Goal: Task Accomplishment & Management: Manage account settings

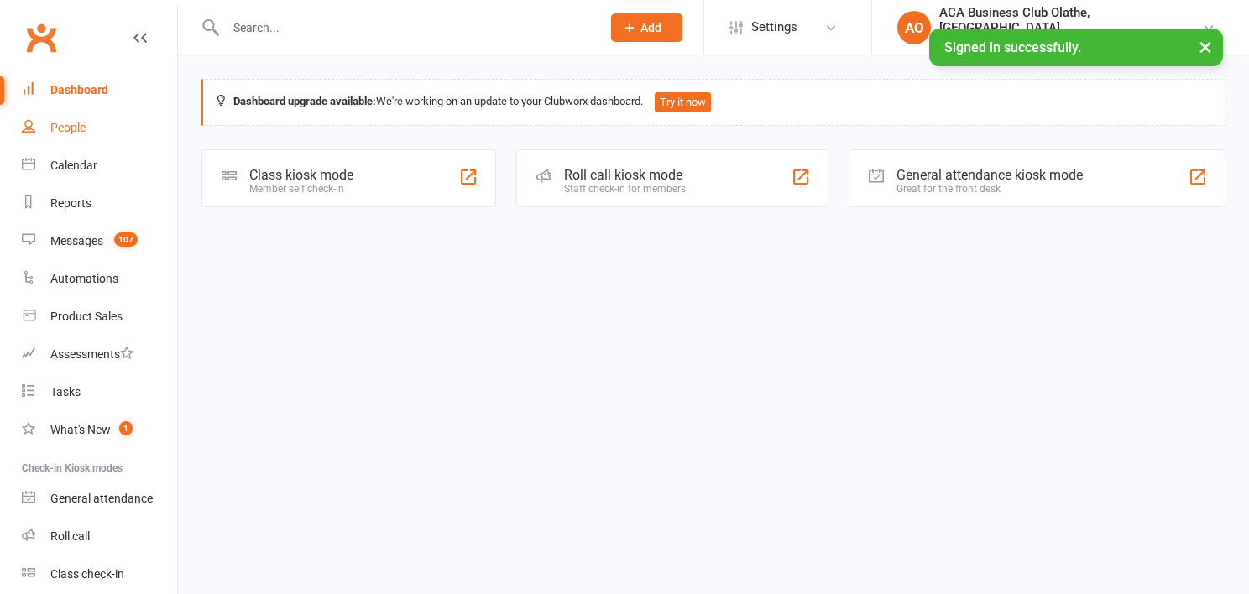
click at [67, 129] on div "People" at bounding box center [67, 127] width 35 height 13
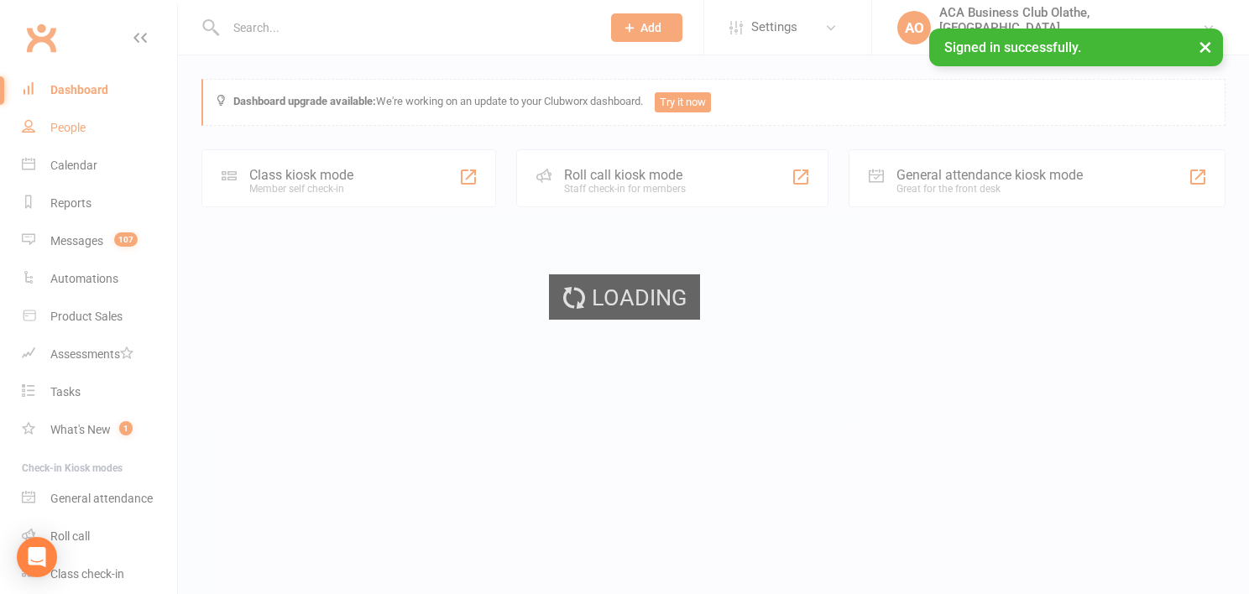
select select "100"
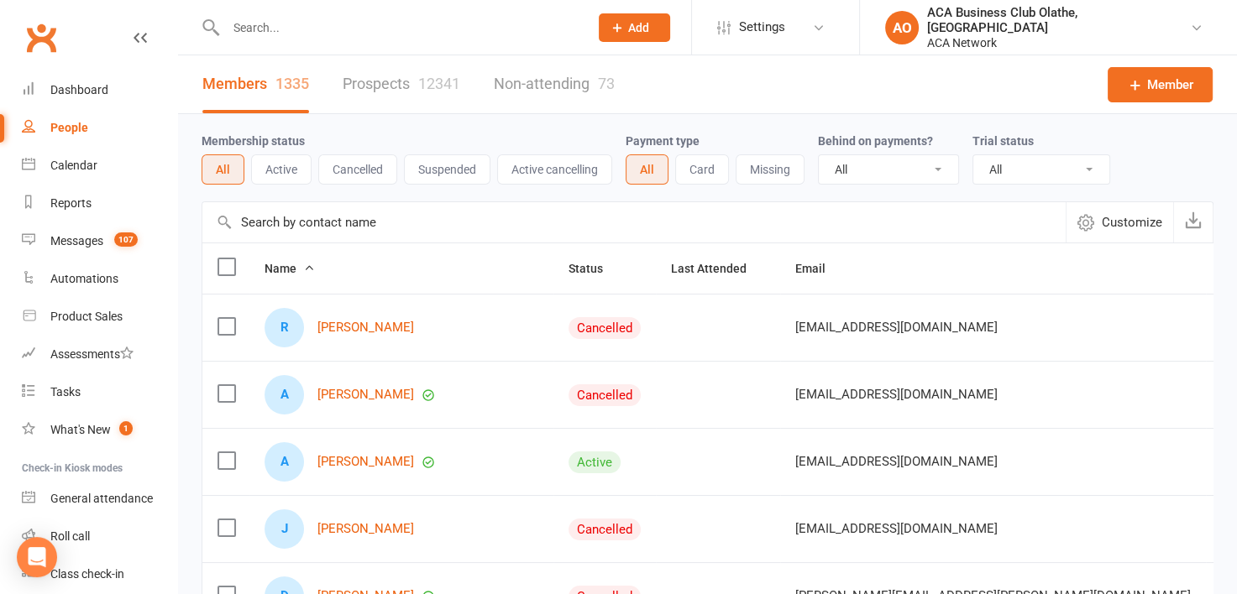
click at [388, 81] on link "Prospects 12341" at bounding box center [402, 84] width 118 height 58
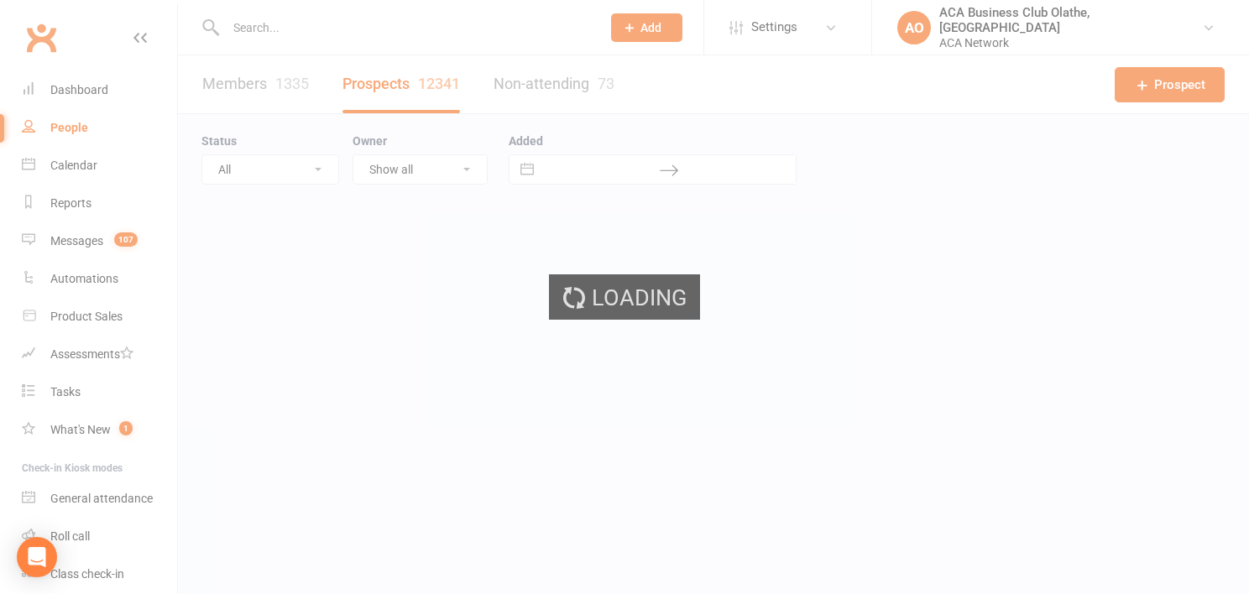
select select "100"
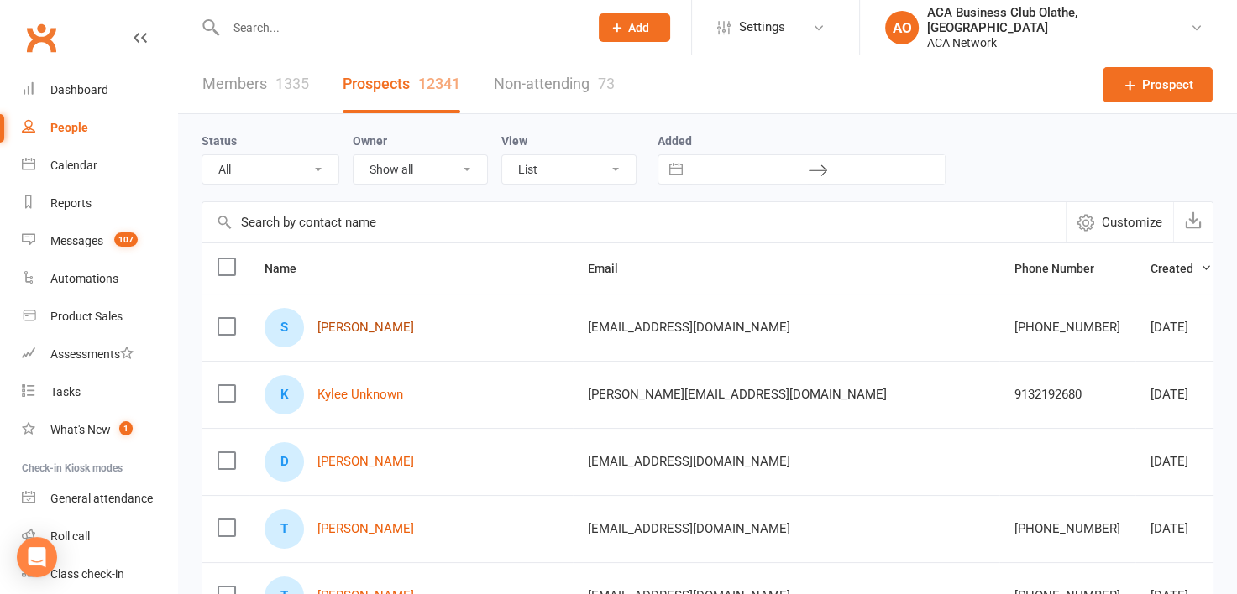
click at [381, 330] on link "[PERSON_NAME]" at bounding box center [365, 328] width 97 height 14
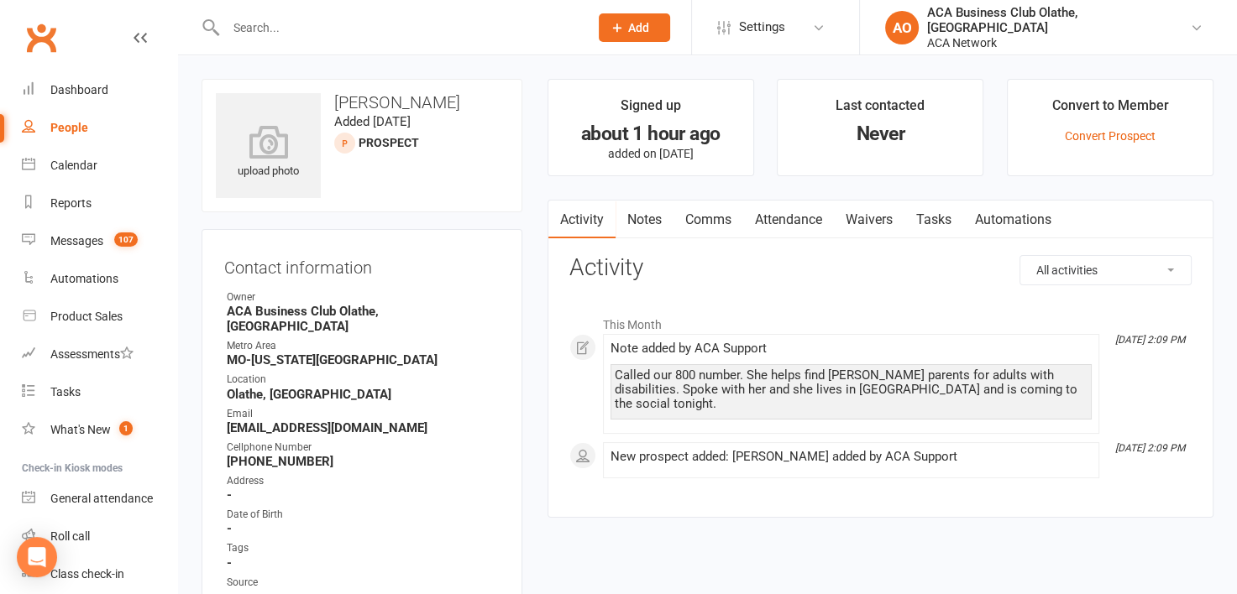
drag, startPoint x: 475, startPoint y: 101, endPoint x: 330, endPoint y: 107, distance: 145.4
click at [330, 107] on h3 "[PERSON_NAME]" at bounding box center [362, 102] width 292 height 18
copy h3 "[PERSON_NAME]"
select select "100"
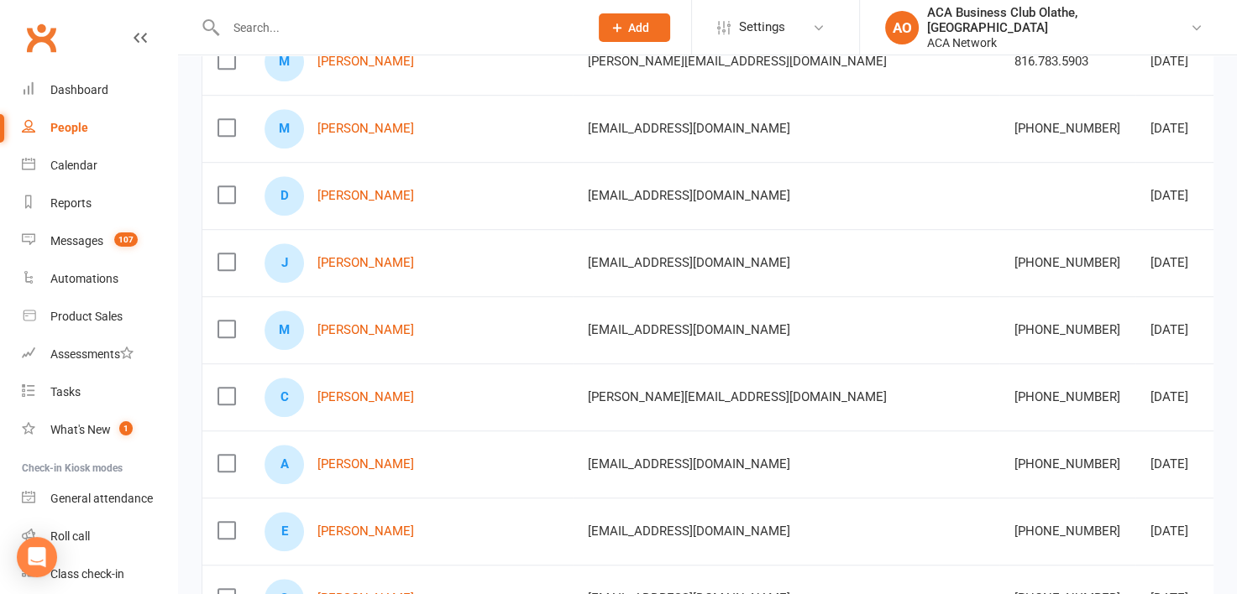
scroll to position [1107, 0]
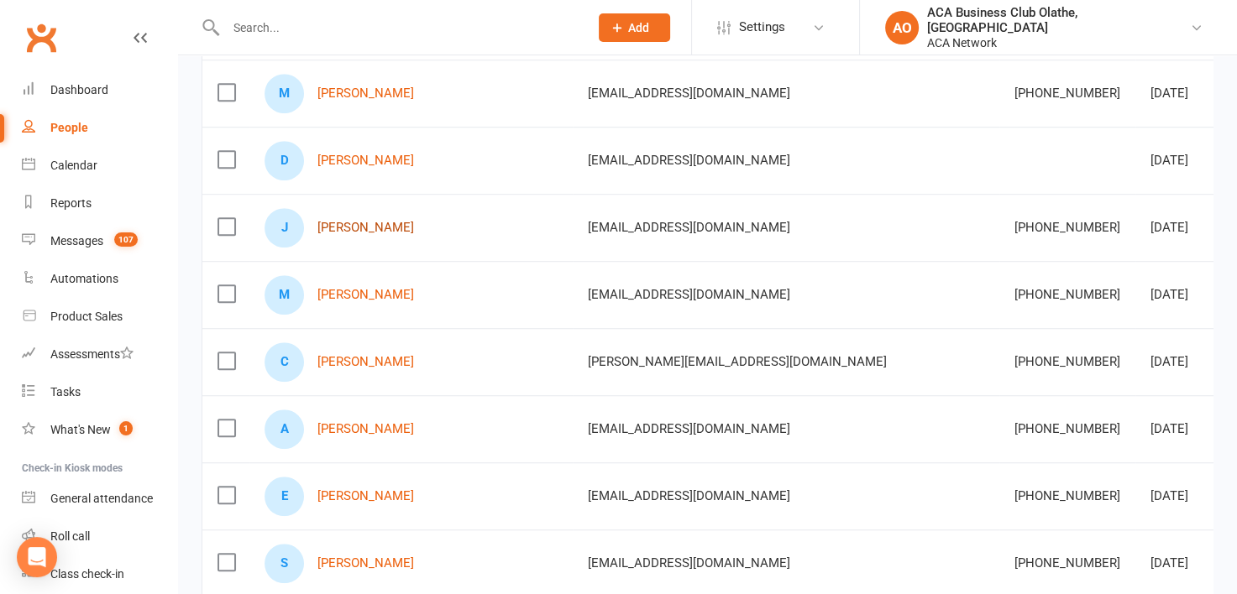
click at [380, 225] on link "[PERSON_NAME]" at bounding box center [365, 228] width 97 height 14
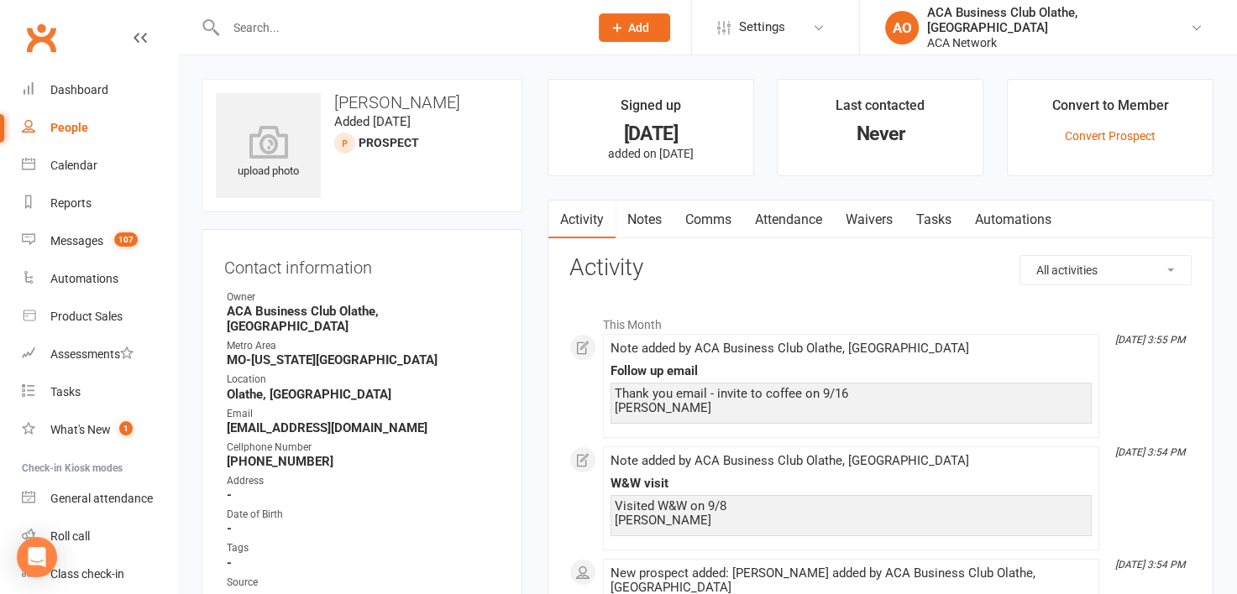
click at [646, 205] on link "Notes" at bounding box center [644, 220] width 58 height 39
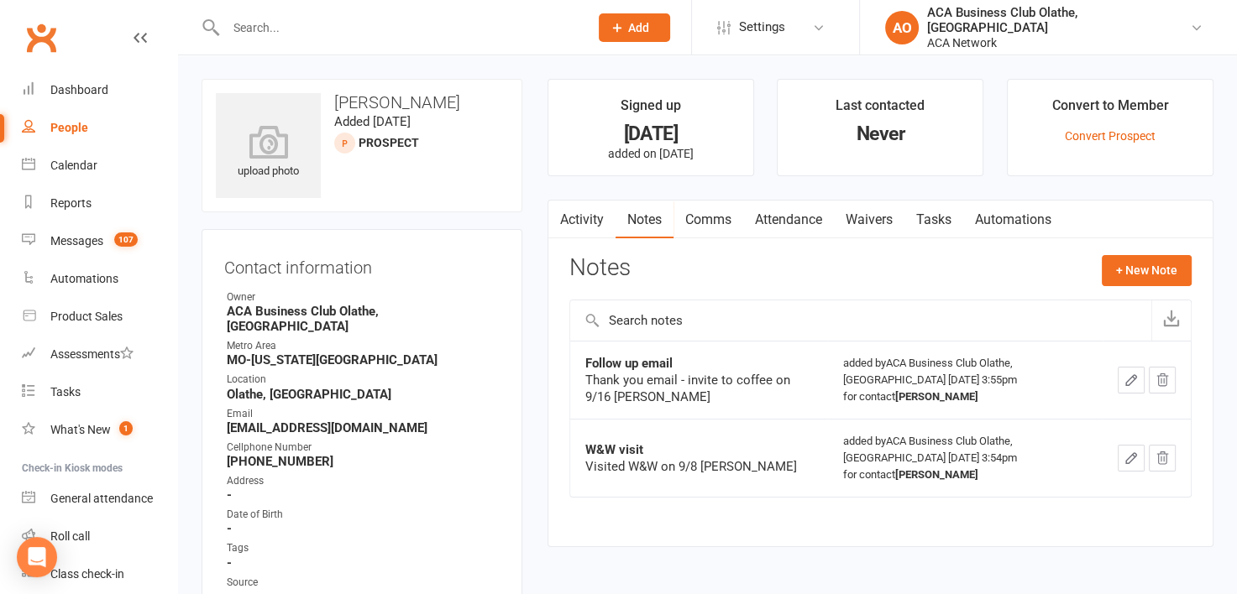
click at [55, 128] on div "People" at bounding box center [69, 127] width 38 height 13
select select "100"
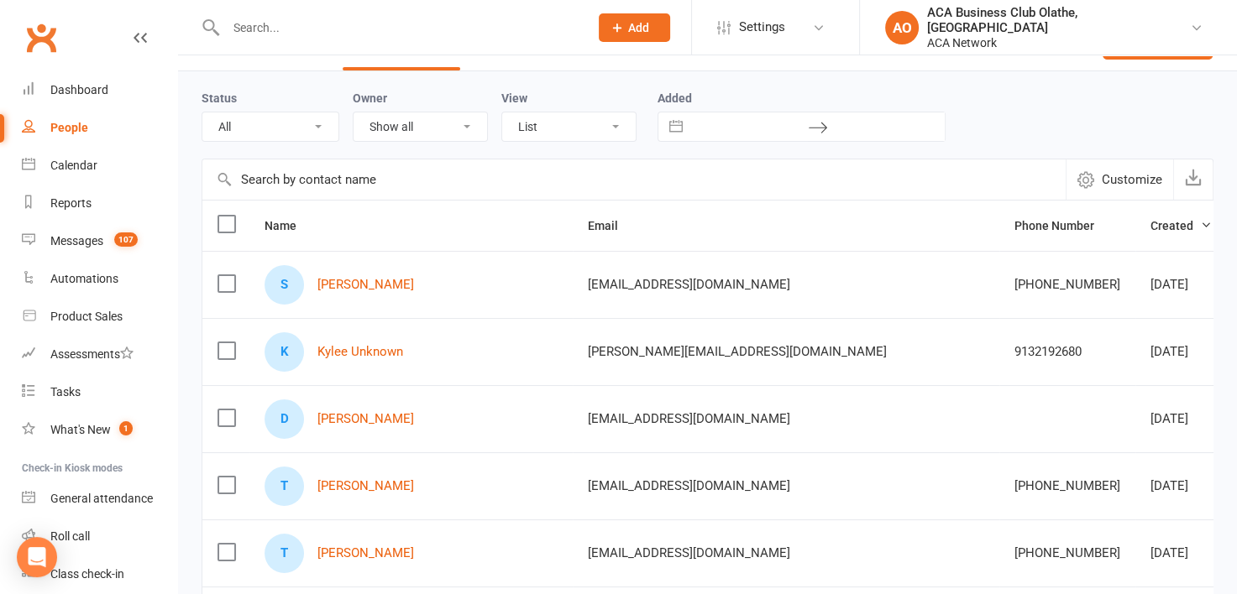
scroll to position [17, 0]
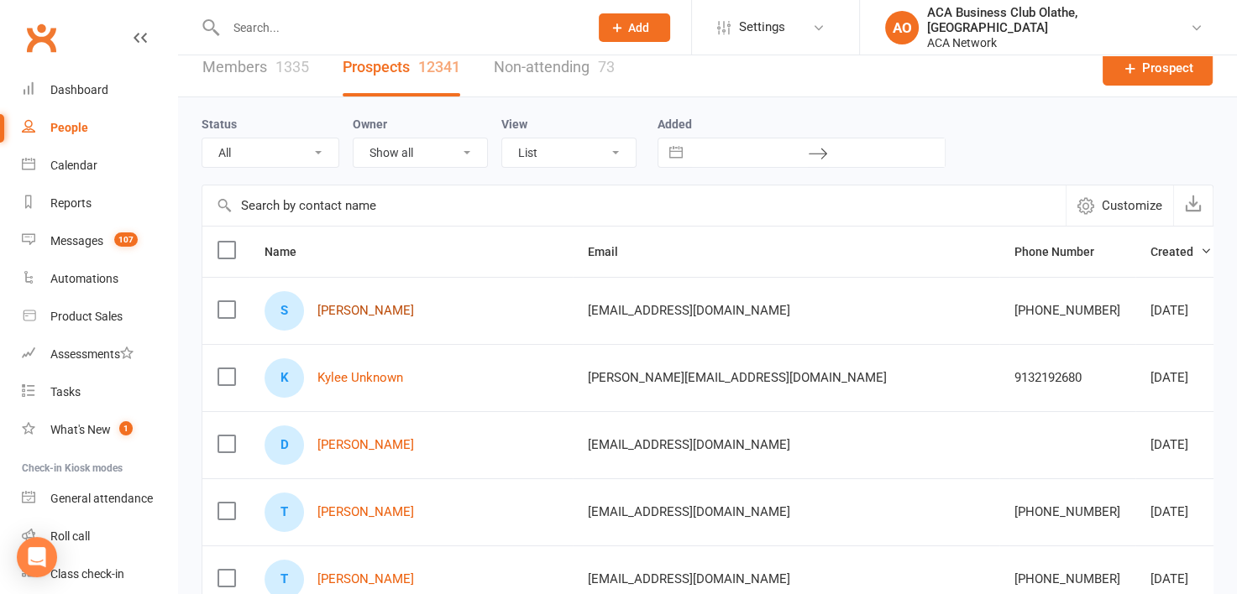
click at [387, 310] on link "[PERSON_NAME]" at bounding box center [365, 311] width 97 height 14
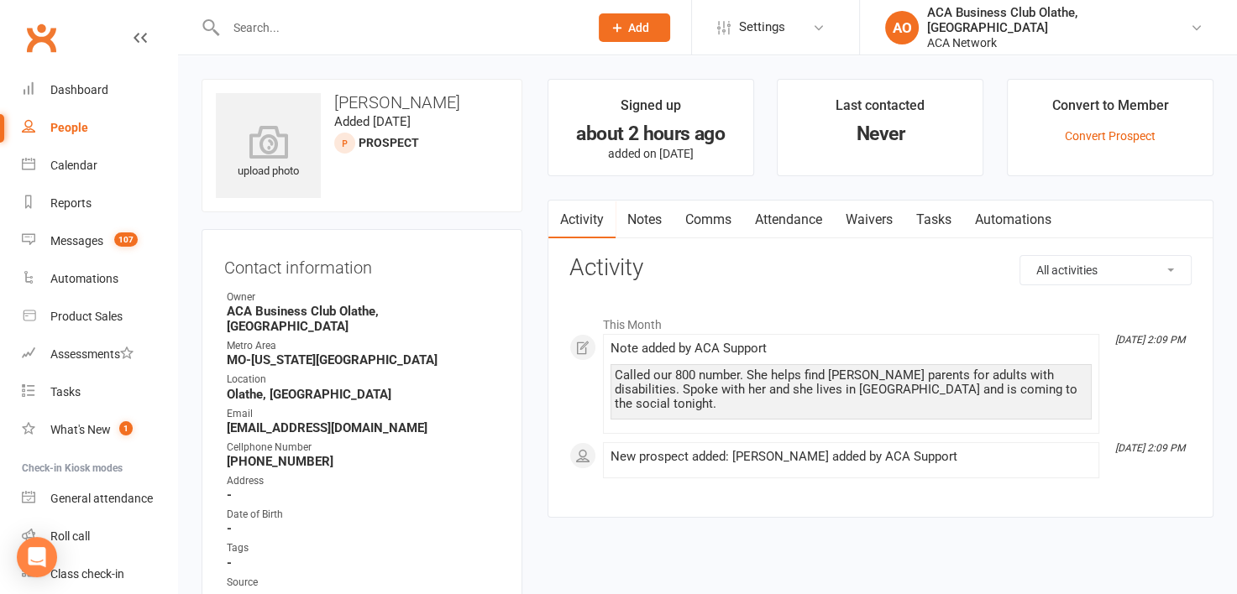
click at [49, 125] on link "People" at bounding box center [99, 128] width 155 height 38
select select "100"
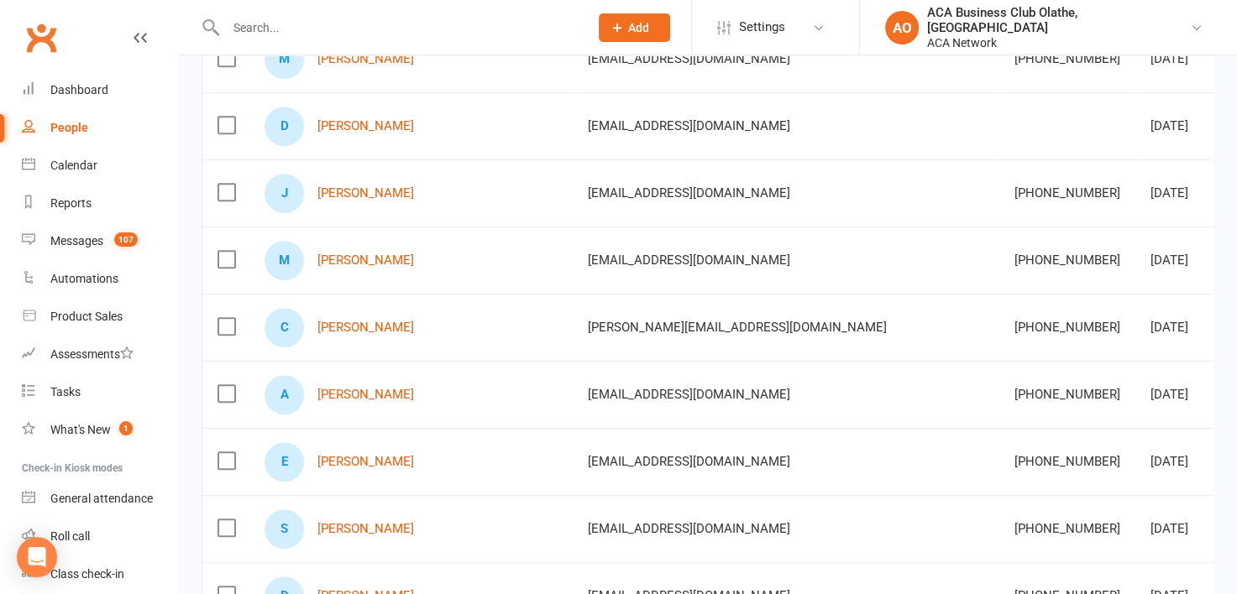
scroll to position [1159, 0]
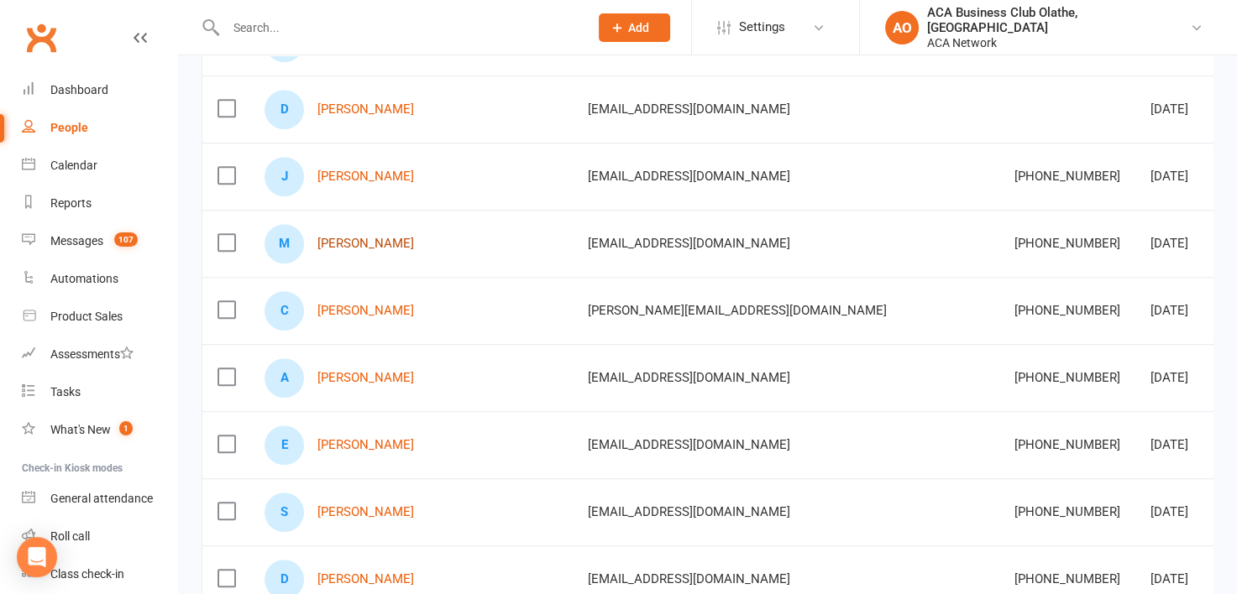
click at [369, 245] on link "[PERSON_NAME]" at bounding box center [365, 244] width 97 height 14
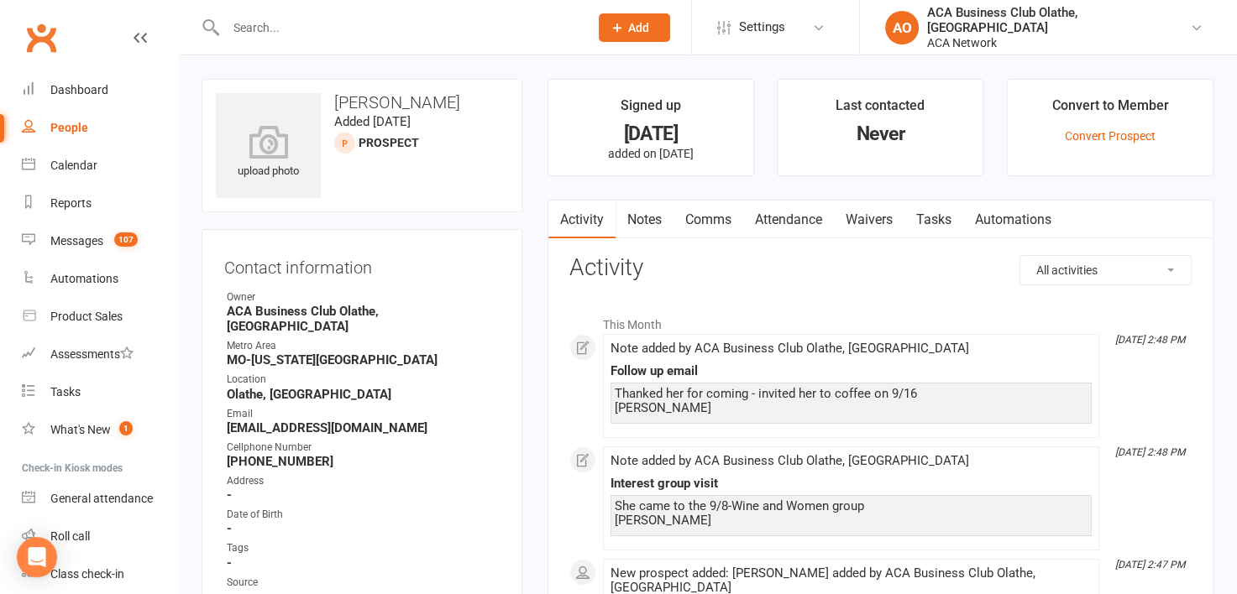
click at [640, 218] on link "Notes" at bounding box center [644, 220] width 58 height 39
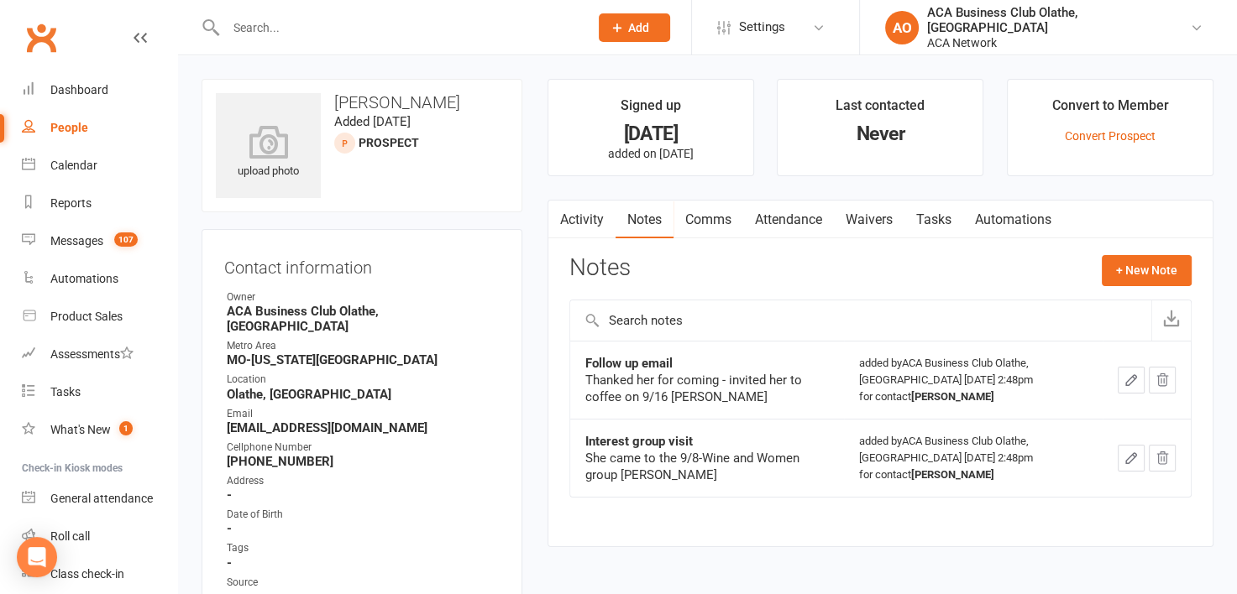
click at [640, 218] on link "Notes" at bounding box center [644, 220] width 58 height 39
click at [450, 104] on h3 "[PERSON_NAME]" at bounding box center [362, 102] width 292 height 18
drag, startPoint x: 450, startPoint y: 104, endPoint x: 332, endPoint y: 104, distance: 117.5
click at [332, 104] on h3 "[PERSON_NAME]" at bounding box center [362, 102] width 292 height 18
copy h3 "[PERSON_NAME]"
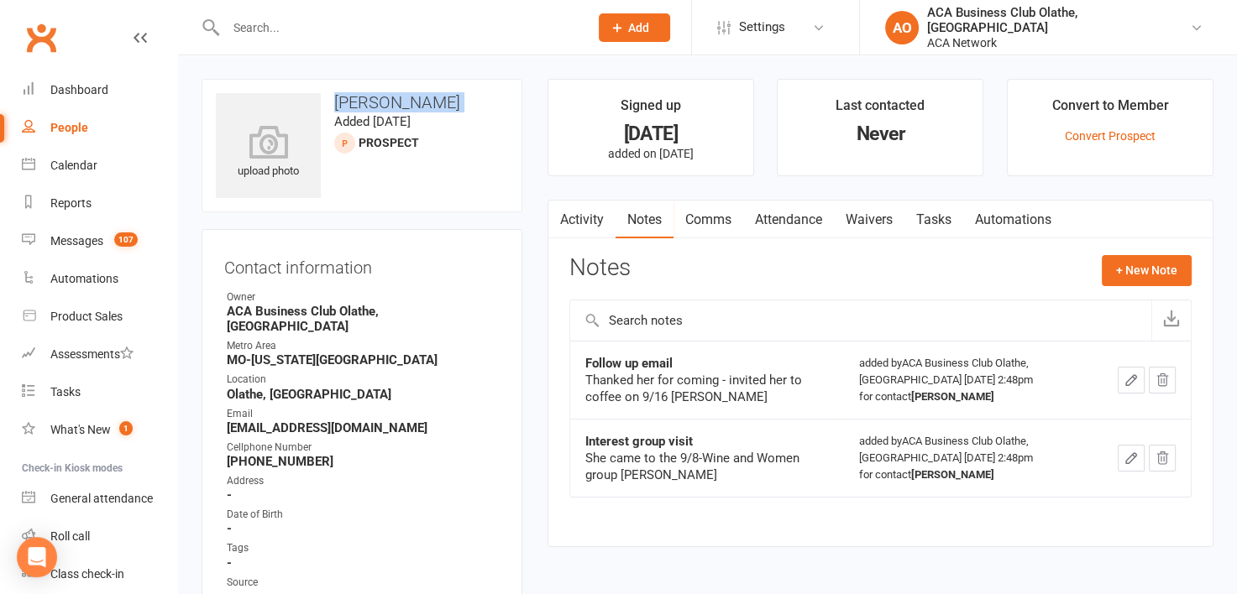
click at [63, 114] on link "People" at bounding box center [99, 128] width 155 height 38
select select "100"
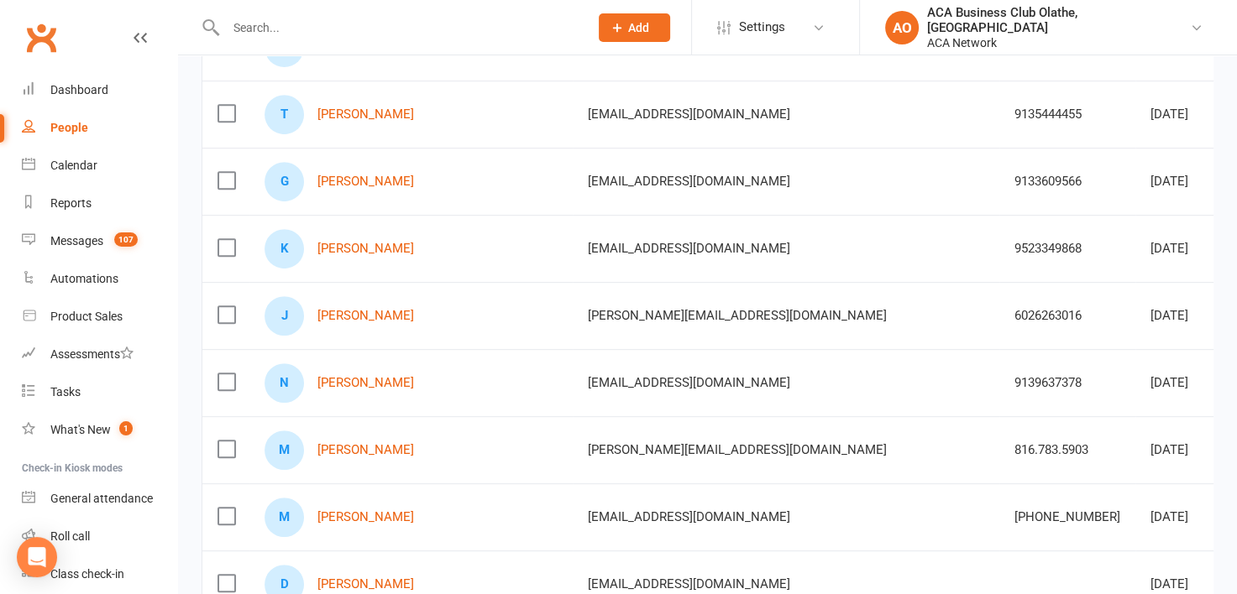
scroll to position [1072, 0]
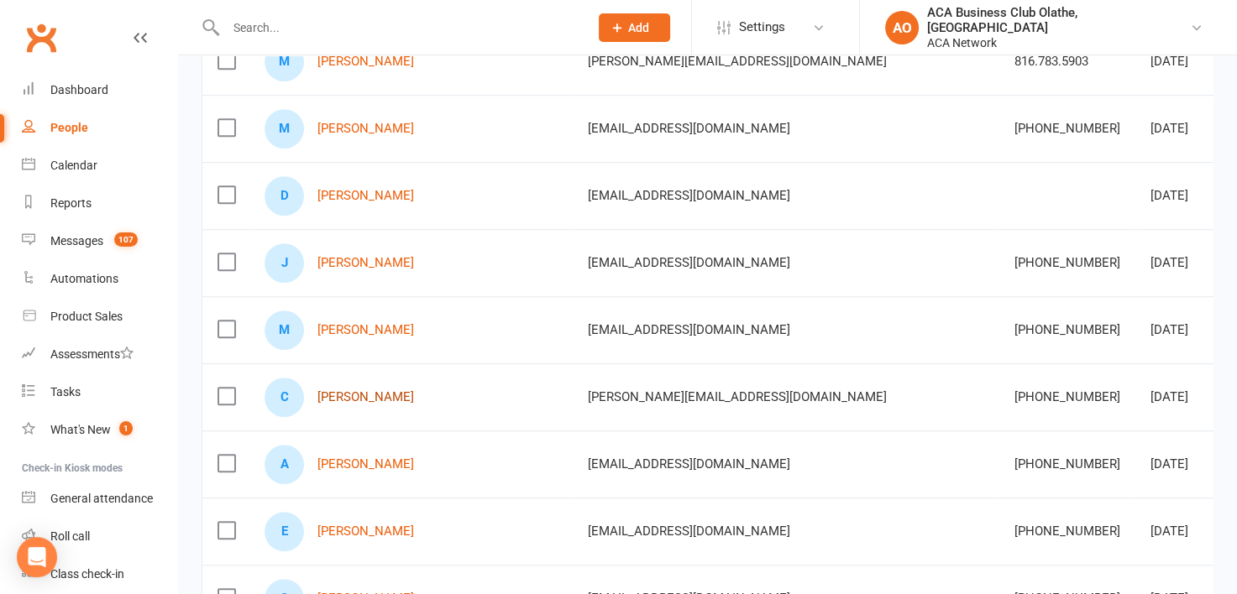
click at [374, 390] on link "[PERSON_NAME]" at bounding box center [365, 397] width 97 height 14
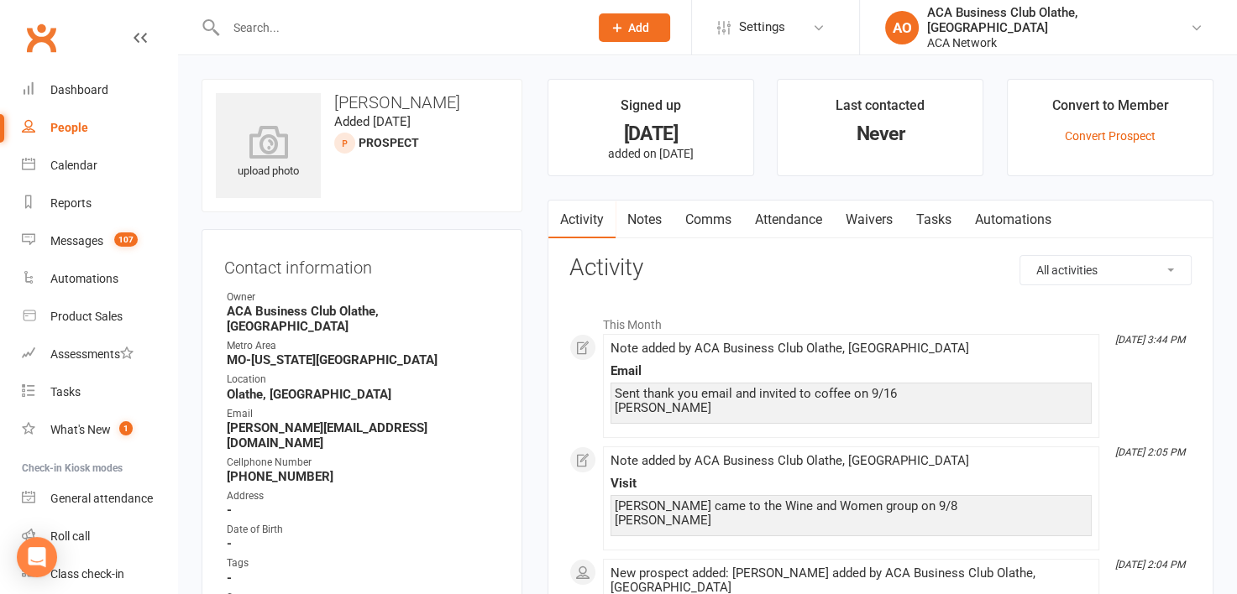
click at [650, 216] on link "Notes" at bounding box center [644, 220] width 58 height 39
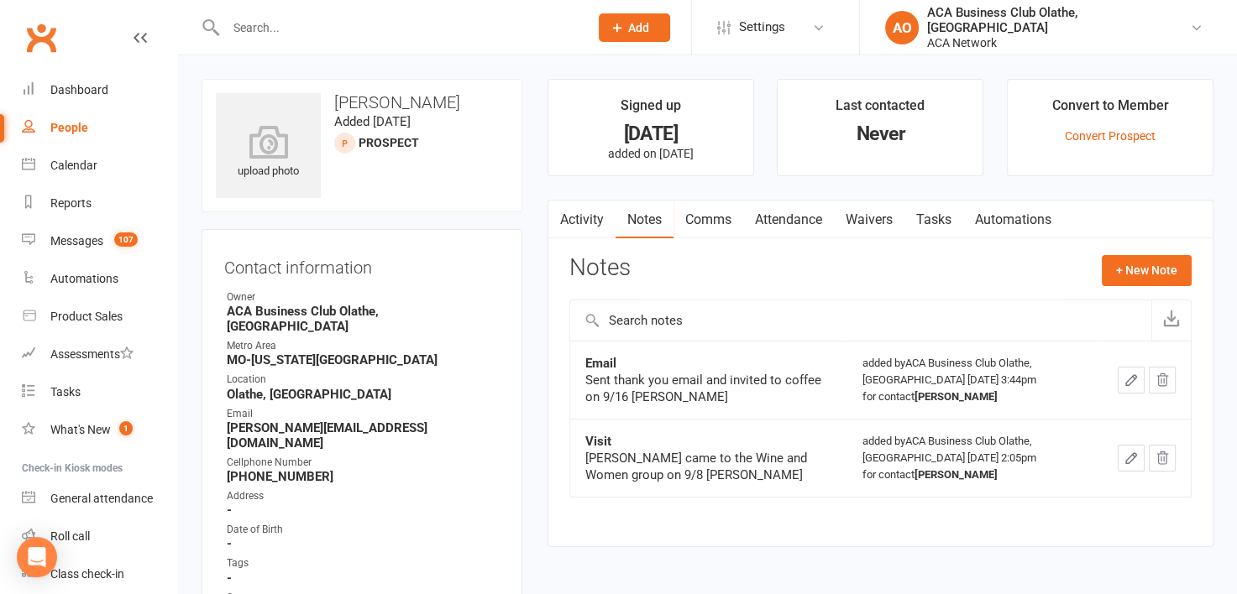
drag, startPoint x: 479, startPoint y: 97, endPoint x: 332, endPoint y: 101, distance: 147.0
click at [332, 101] on h3 "[PERSON_NAME]" at bounding box center [362, 102] width 292 height 18
copy h3 "[PERSON_NAME]"
click at [59, 127] on div "People" at bounding box center [69, 127] width 38 height 13
select select "100"
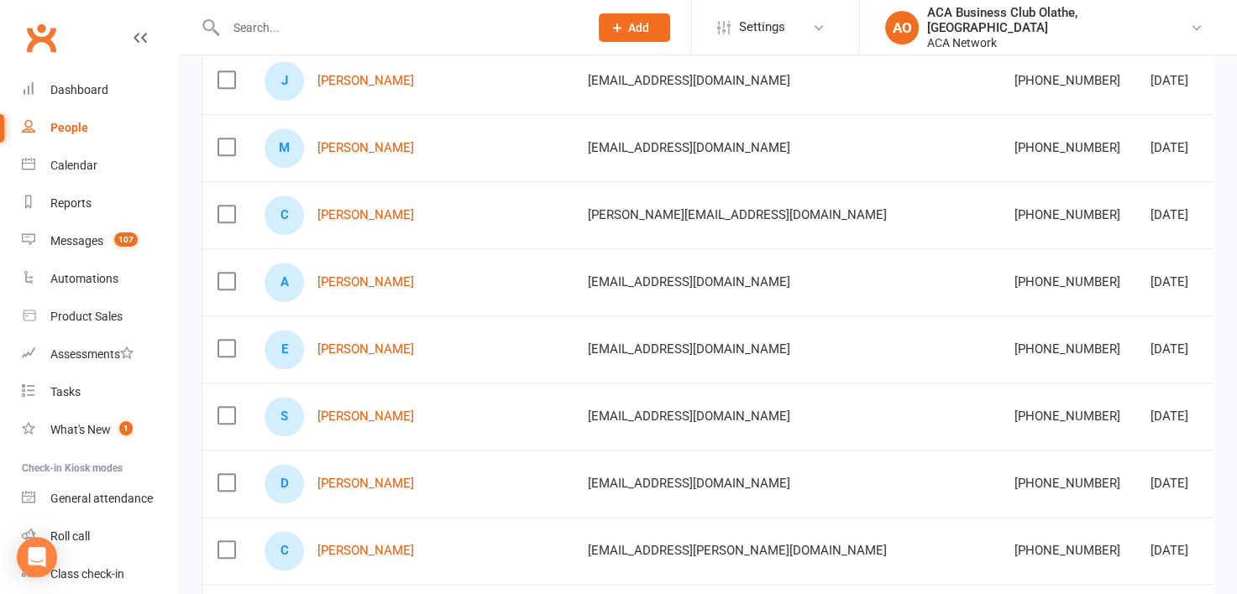
scroll to position [1341, 0]
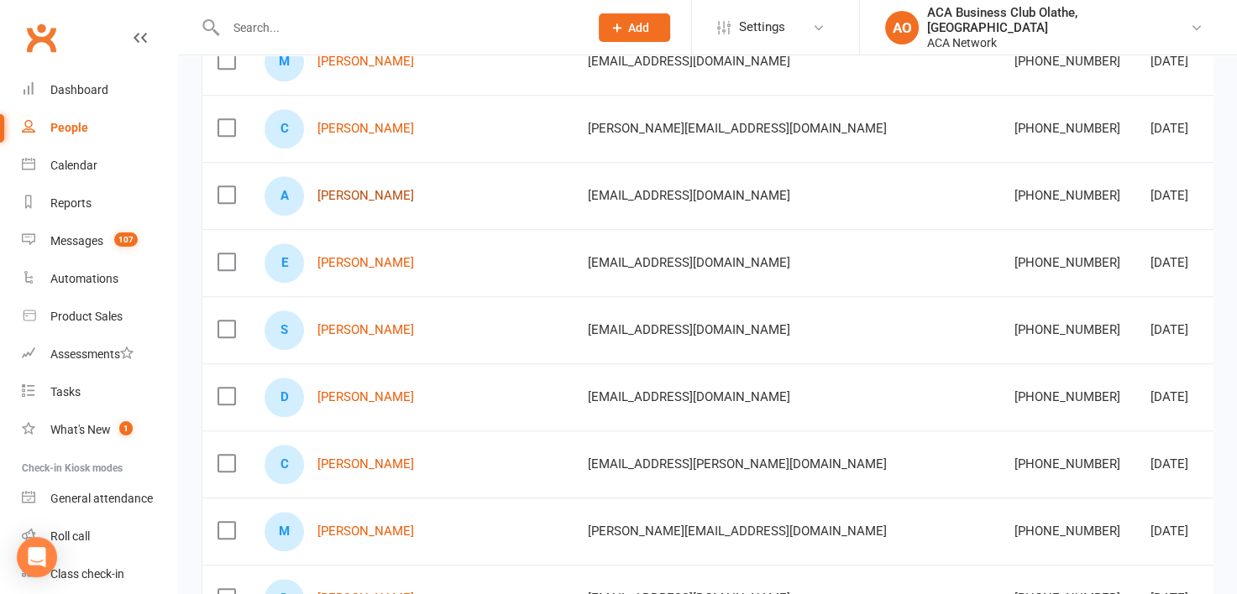
click at [359, 189] on link "[PERSON_NAME]" at bounding box center [365, 196] width 97 height 14
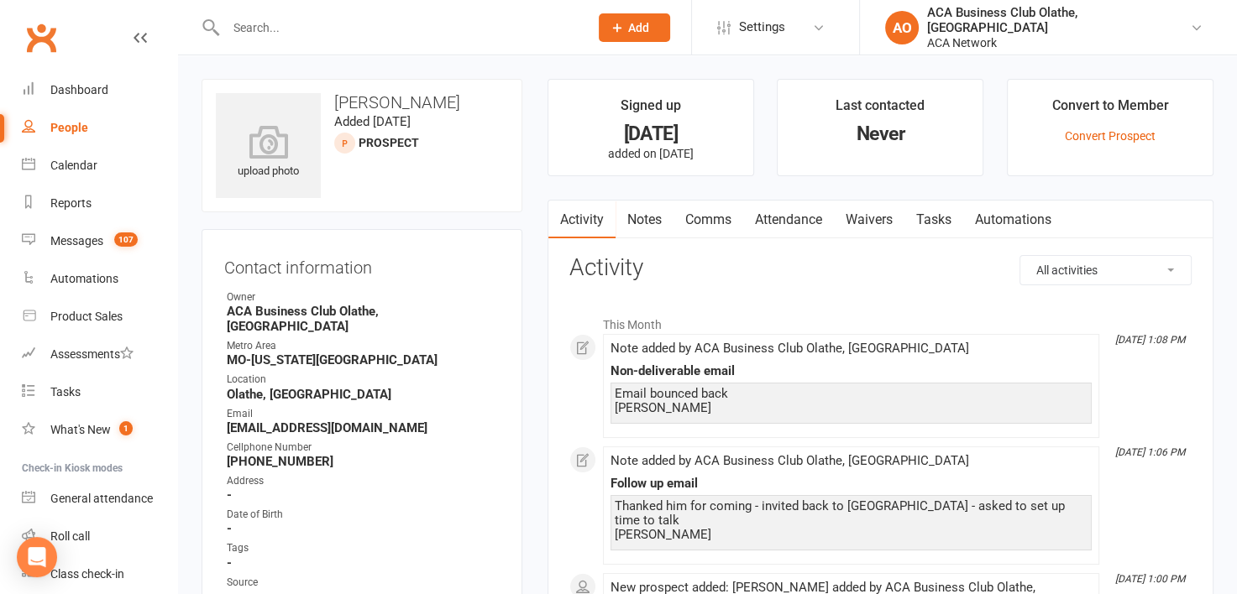
click at [641, 218] on link "Notes" at bounding box center [644, 220] width 58 height 39
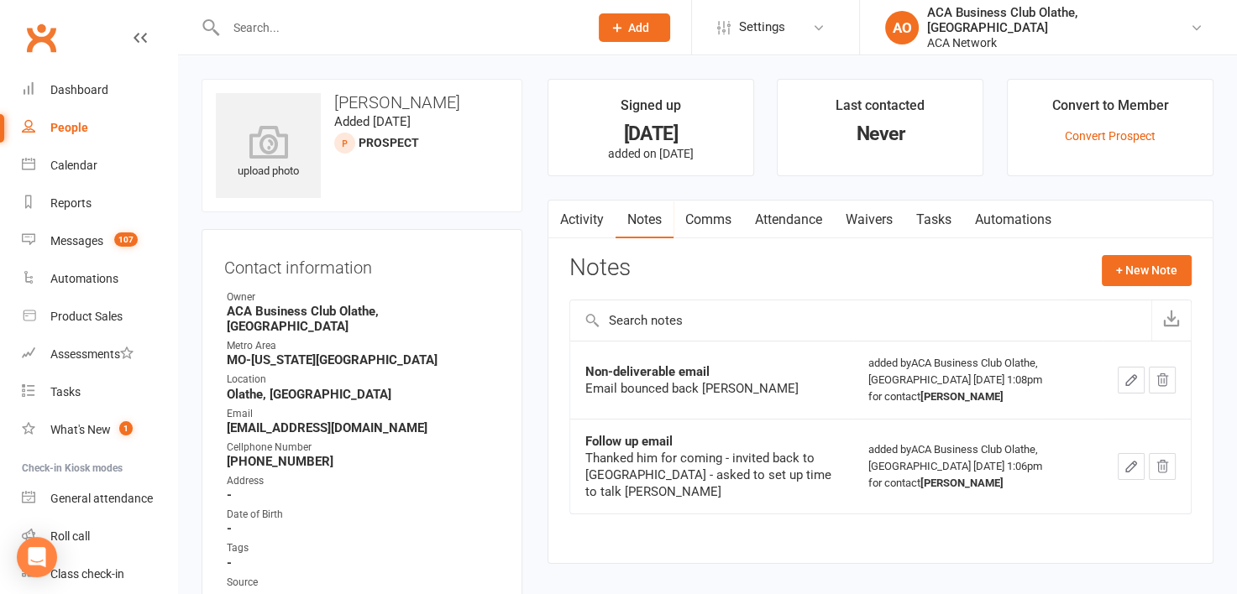
select select "100"
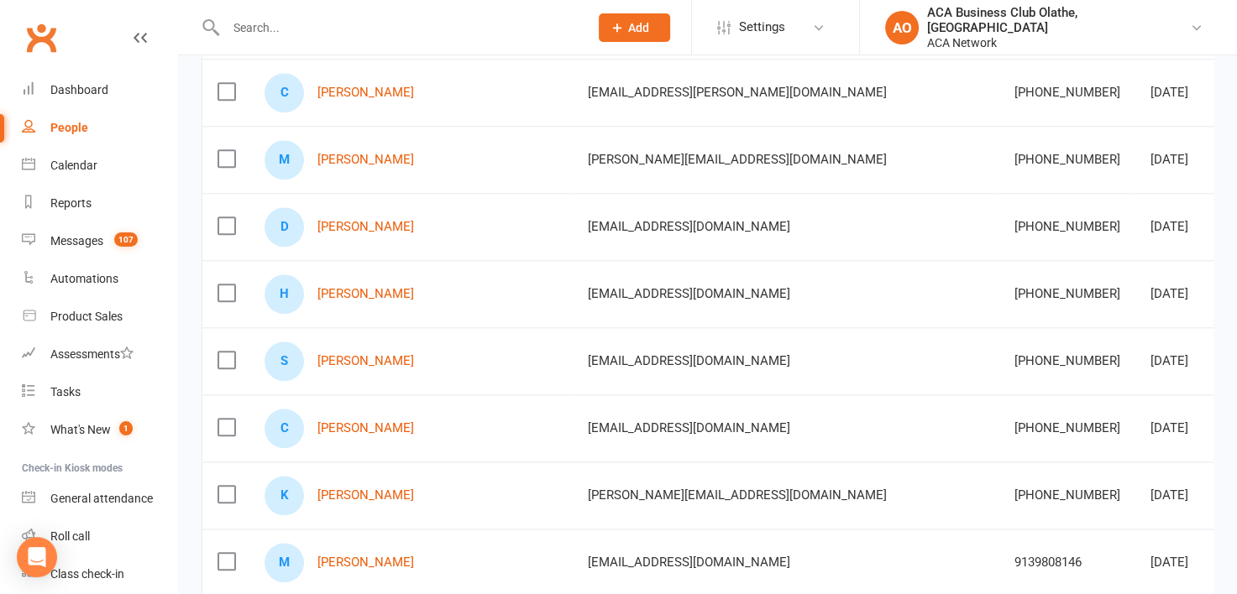
scroll to position [1730, 0]
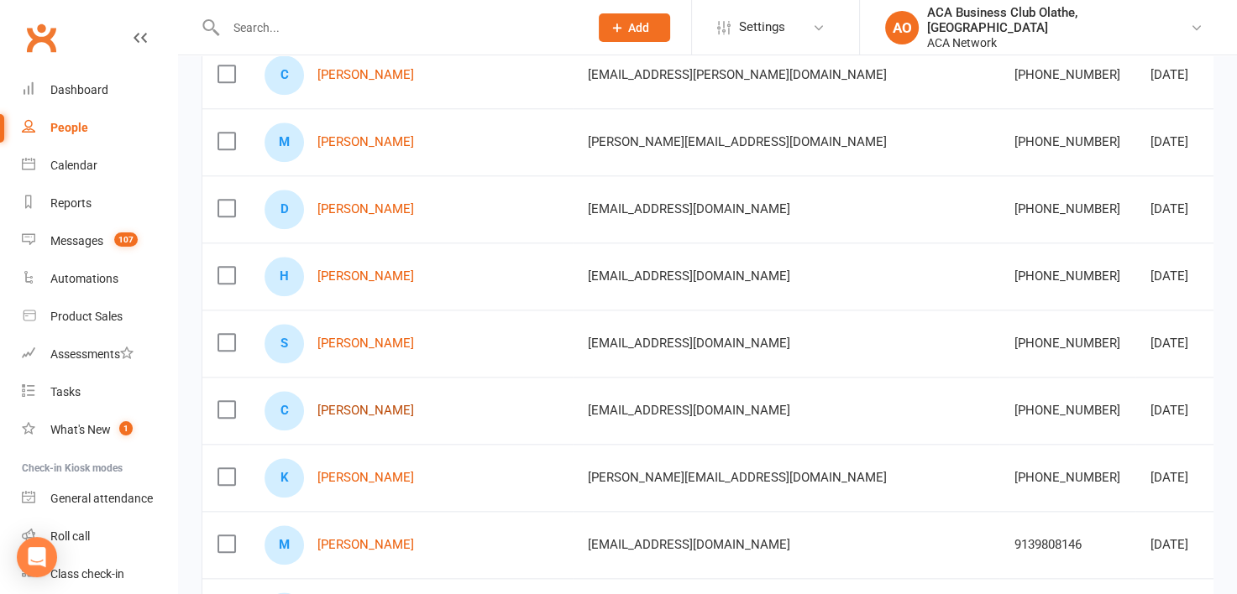
click at [342, 404] on link "[PERSON_NAME]" at bounding box center [365, 411] width 97 height 14
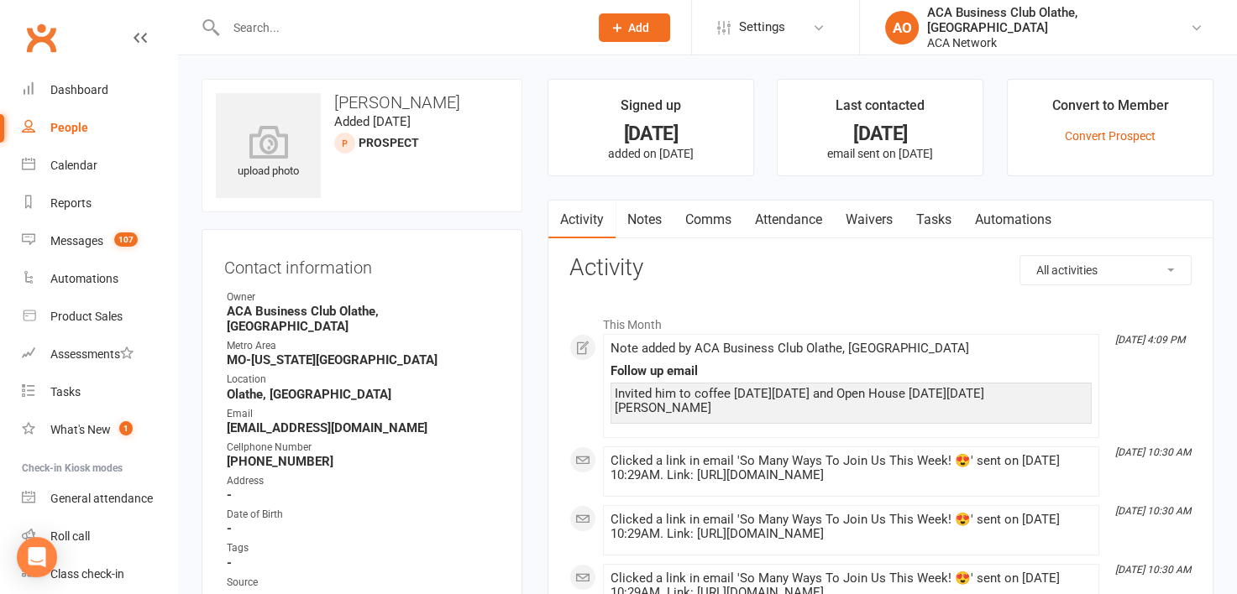
click at [655, 210] on link "Notes" at bounding box center [644, 220] width 58 height 39
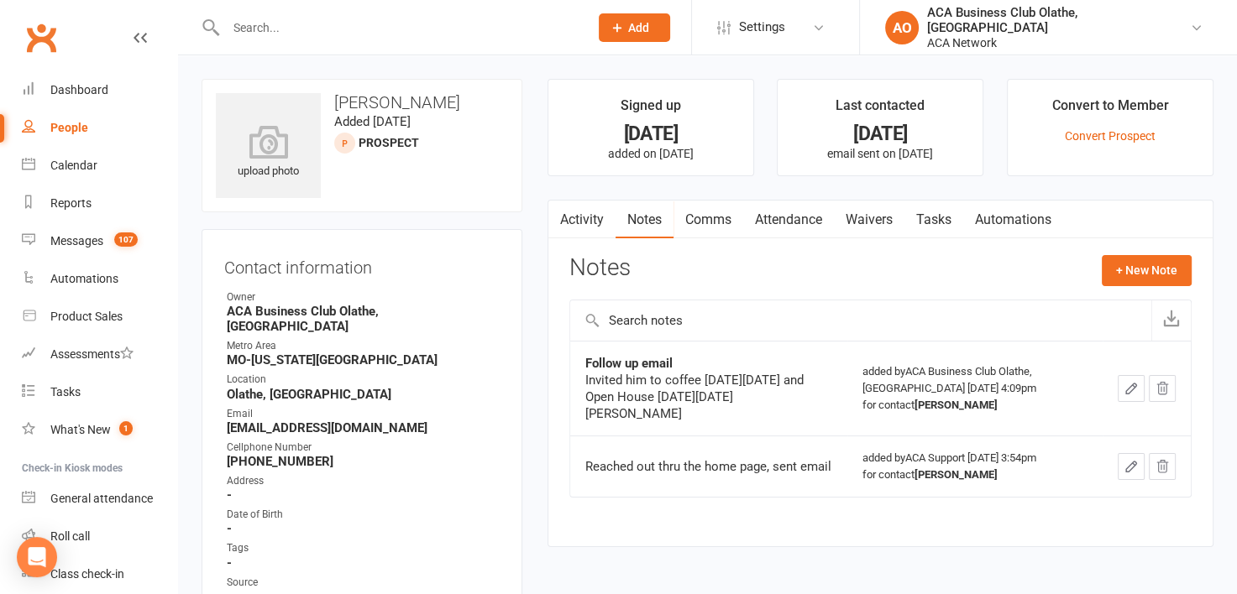
click at [71, 133] on div "People" at bounding box center [69, 127] width 38 height 13
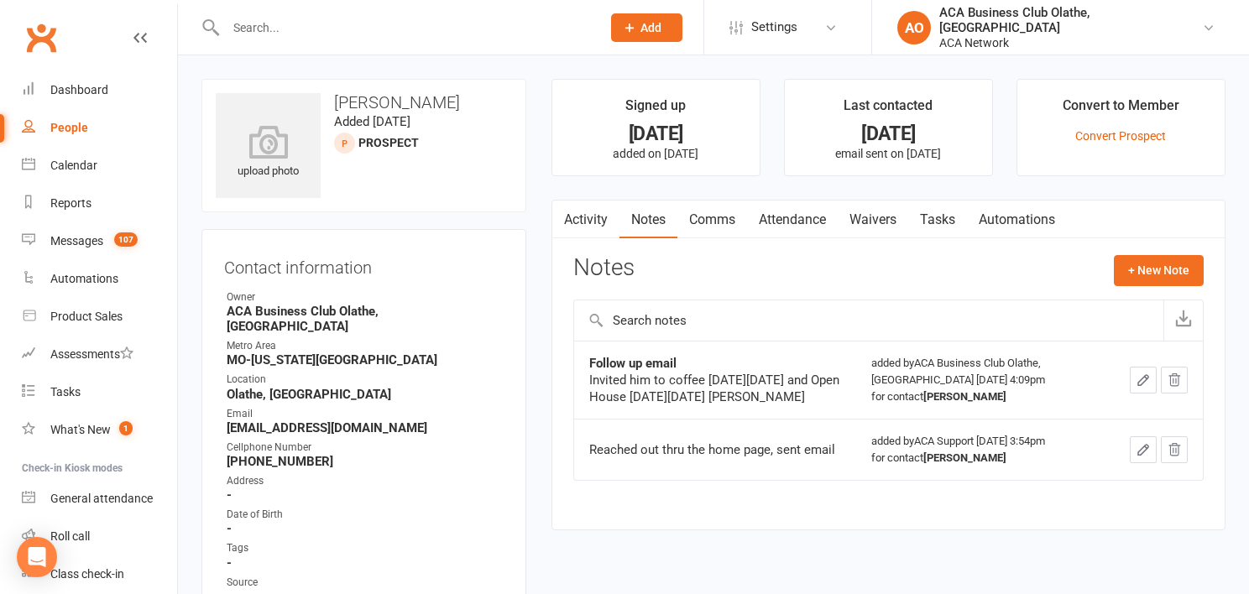
select select "100"
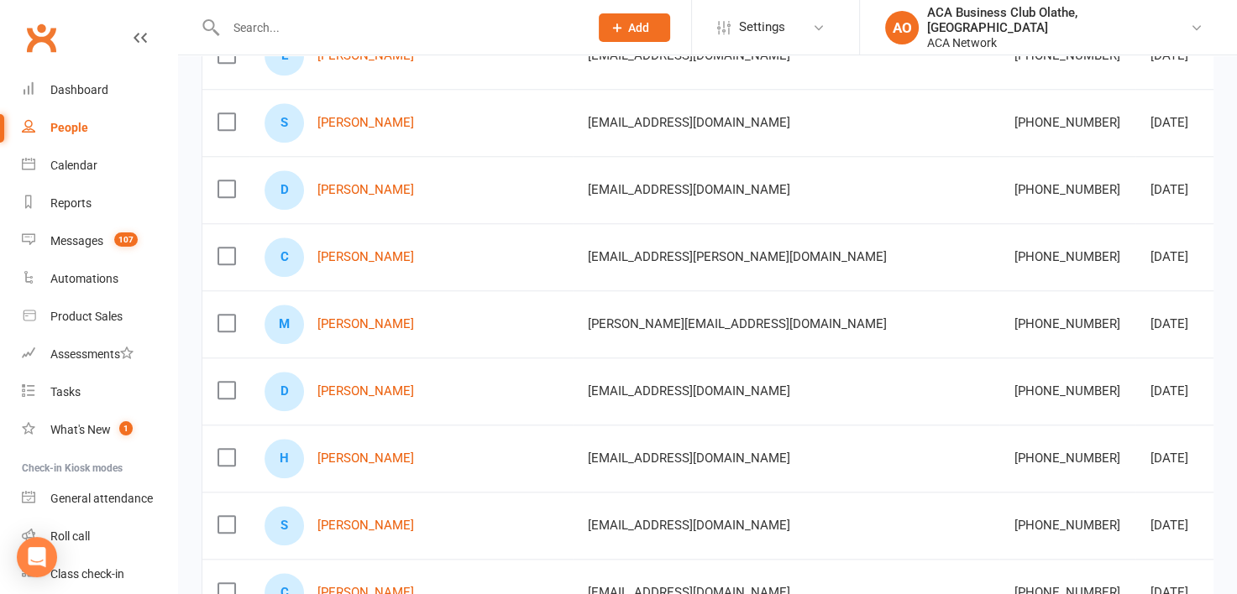
scroll to position [1583, 0]
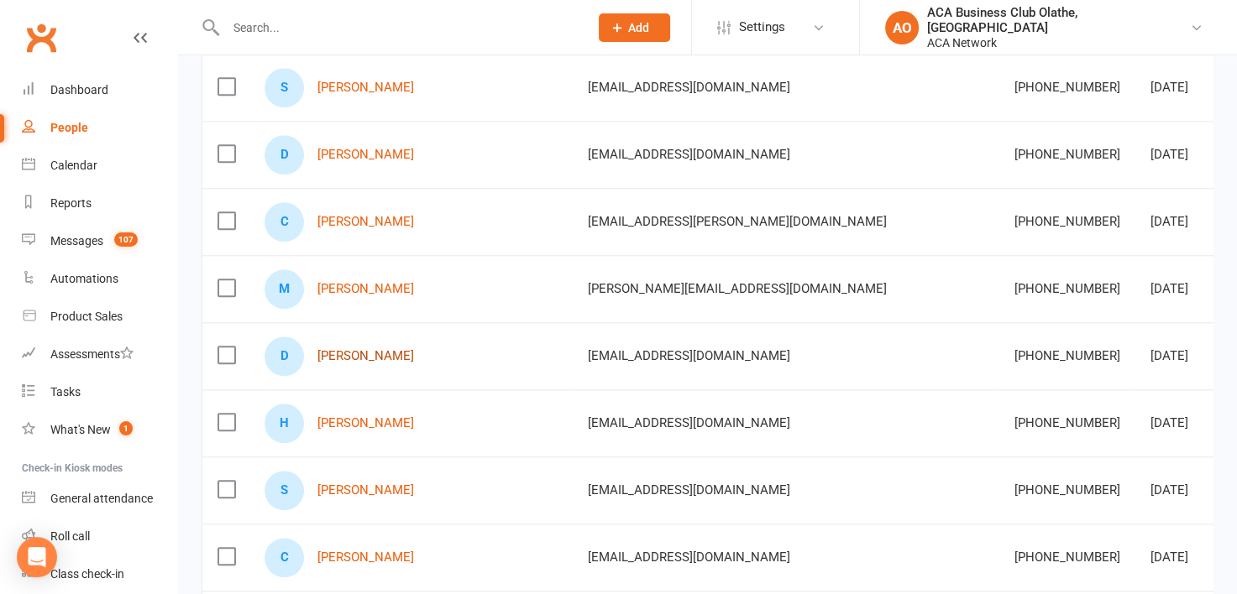
click at [348, 352] on link "[PERSON_NAME]" at bounding box center [365, 356] width 97 height 14
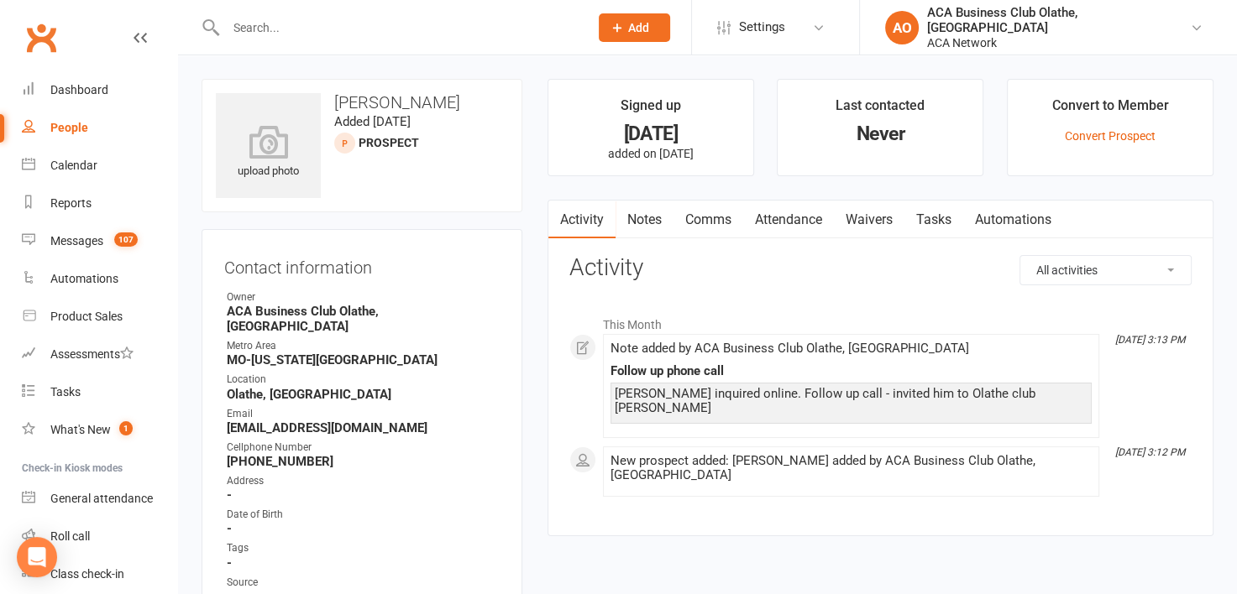
click at [638, 219] on link "Notes" at bounding box center [644, 220] width 58 height 39
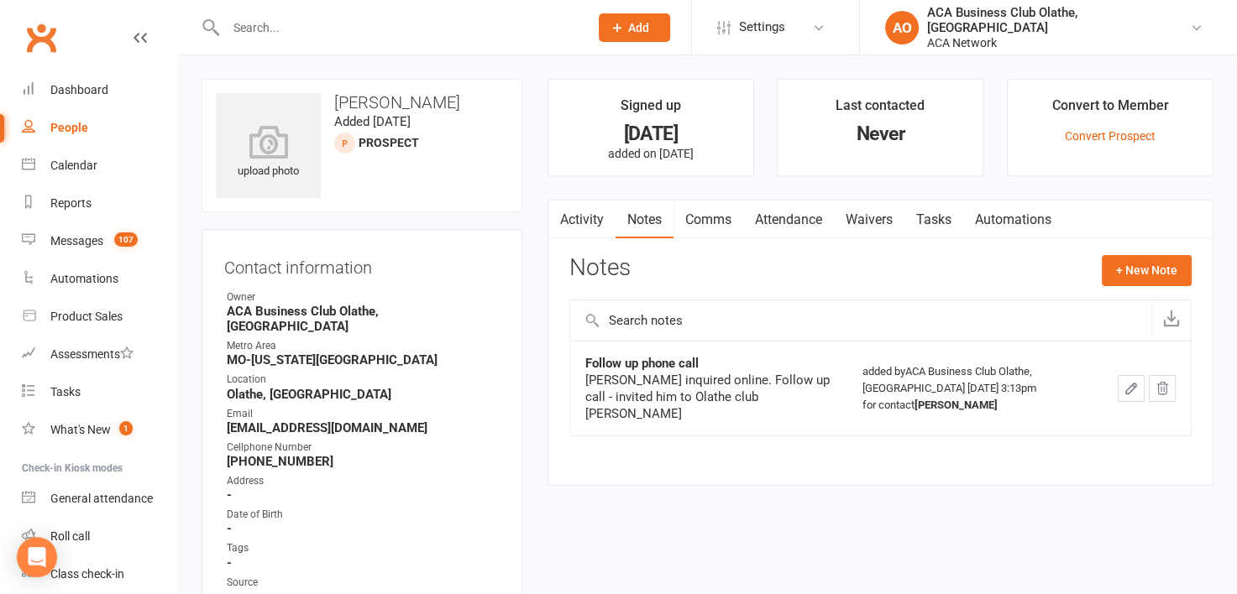
click at [309, 26] on input "text" at bounding box center [399, 28] width 356 height 24
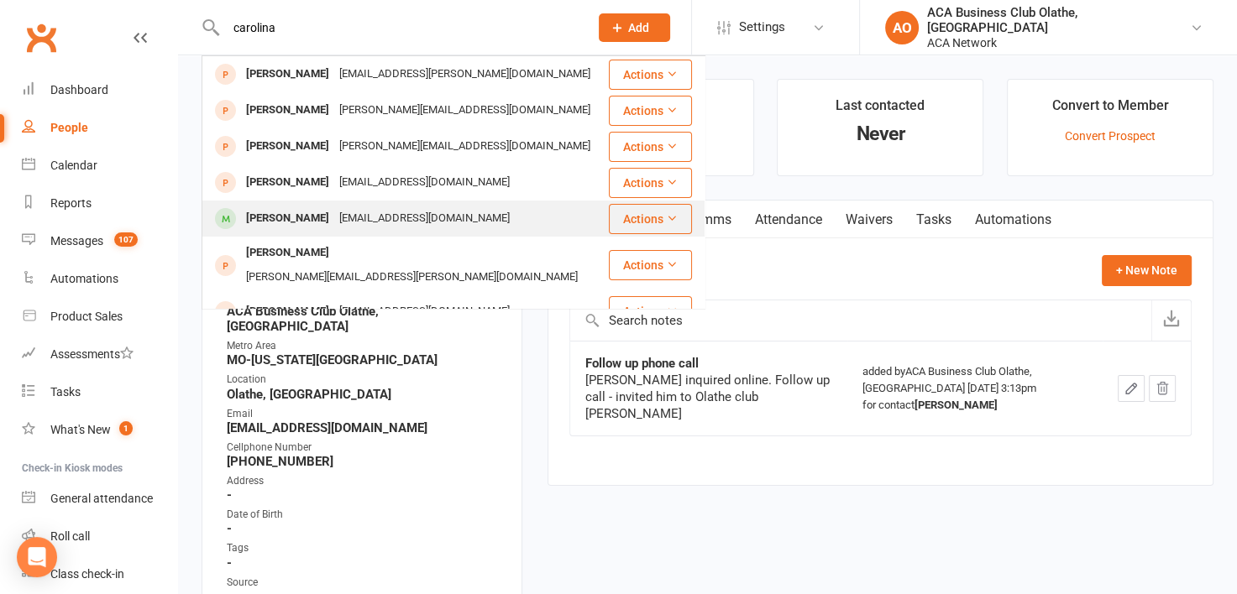
type input "carolina"
click at [351, 207] on div "carreguin@bankoflabor.com" at bounding box center [424, 219] width 181 height 24
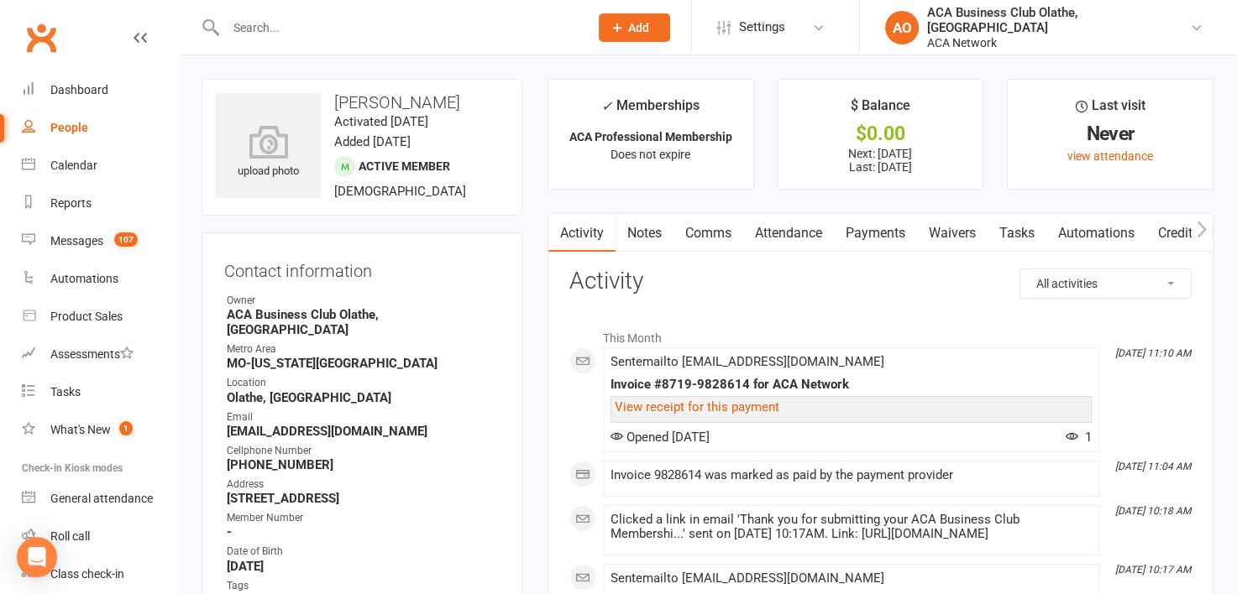
click at [70, 115] on link "People" at bounding box center [99, 128] width 155 height 38
select select "100"
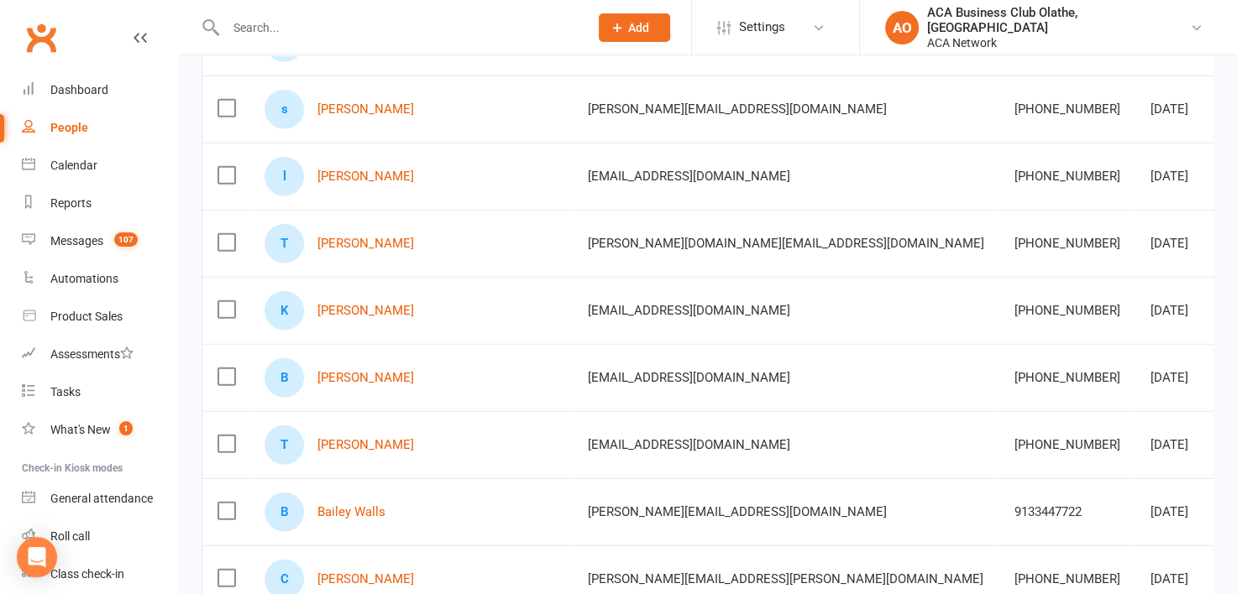
scroll to position [4257, 0]
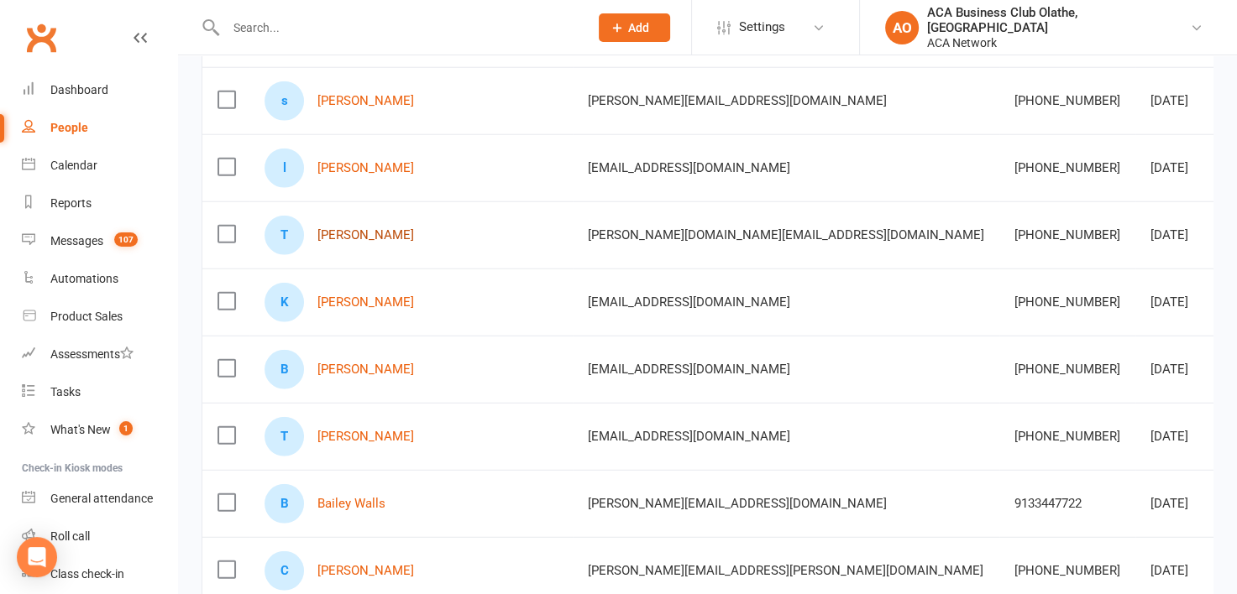
click at [336, 228] on link "[PERSON_NAME]" at bounding box center [365, 235] width 97 height 14
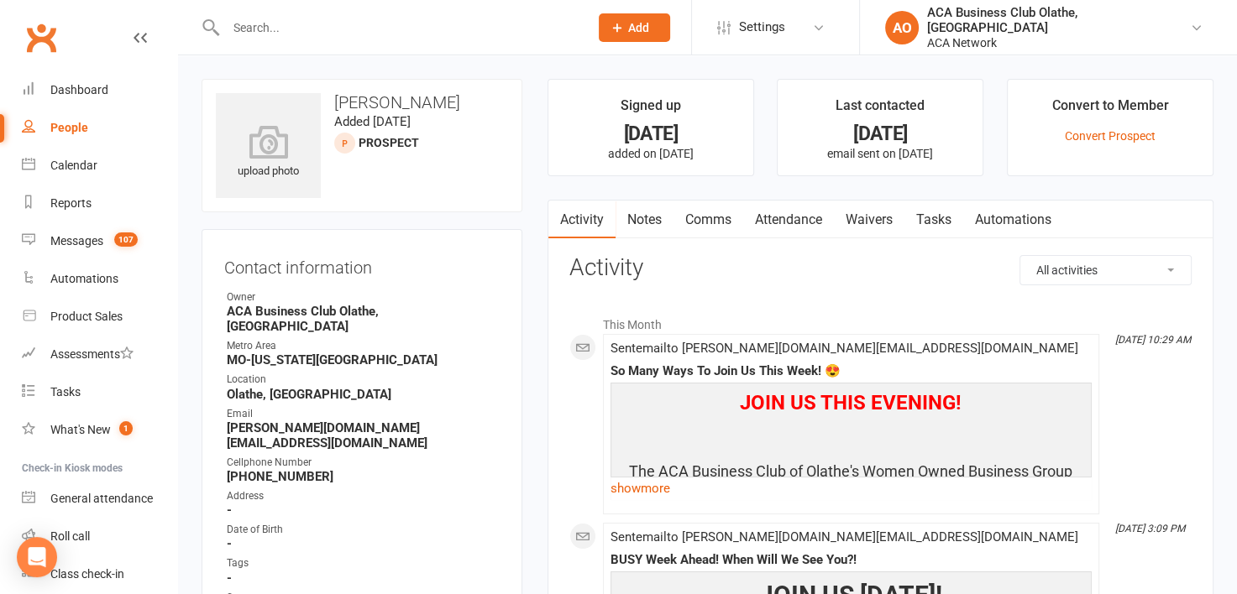
click at [652, 216] on link "Notes" at bounding box center [644, 220] width 58 height 39
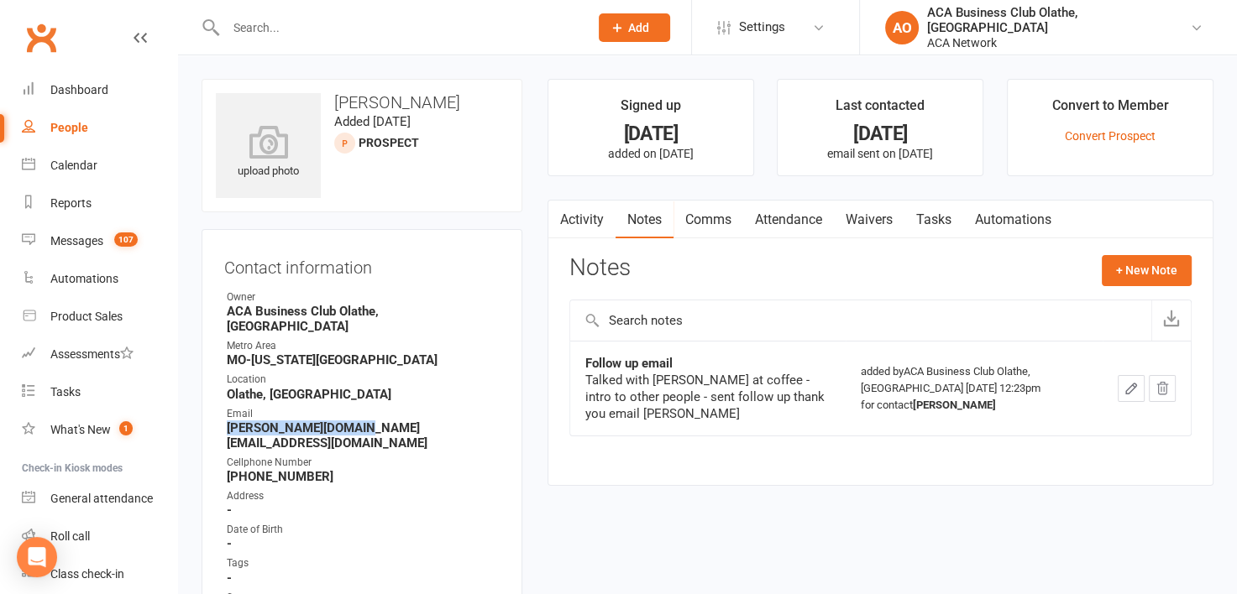
drag, startPoint x: 376, startPoint y: 415, endPoint x: 222, endPoint y: 419, distance: 154.5
click at [222, 419] on div "Contact information Owner ACA Business Club Olathe, KS Metro Area MO-Kansas Cit…" at bounding box center [361, 553] width 321 height 649
copy strong "[PERSON_NAME][DOMAIN_NAME][EMAIL_ADDRESS][DOMAIN_NAME]"
click at [1130, 264] on button "+ New Note" at bounding box center [1147, 270] width 90 height 30
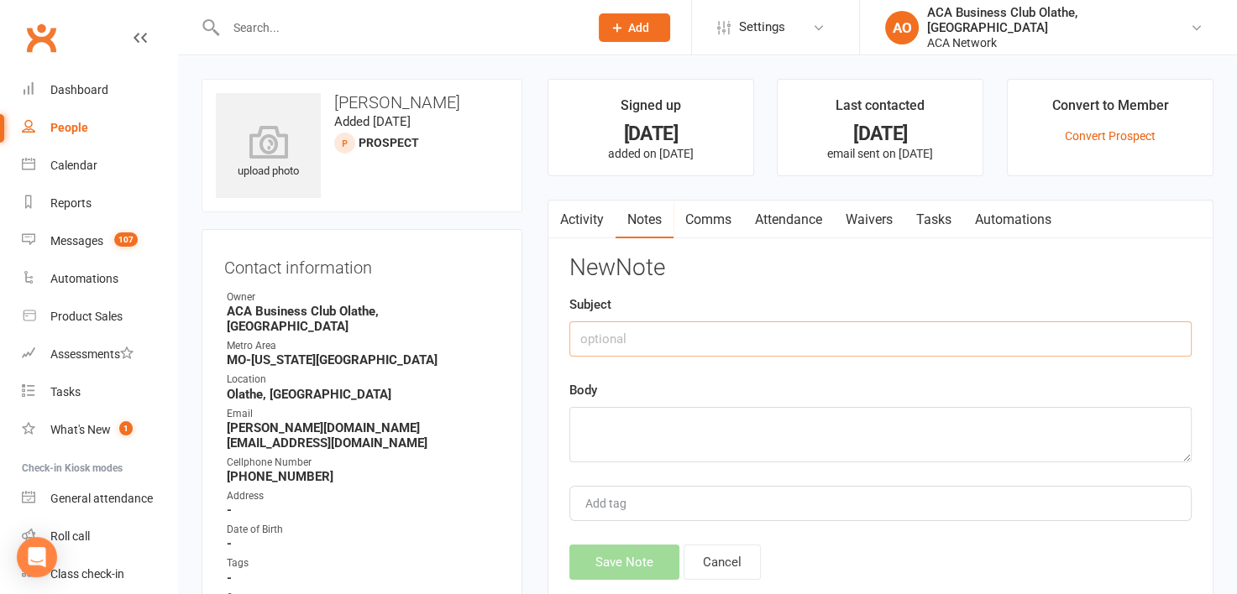
click at [594, 349] on input "text" at bounding box center [880, 339] width 622 height 35
type input "I"
type input "Follow up email"
click at [606, 414] on textarea at bounding box center [880, 434] width 622 height 55
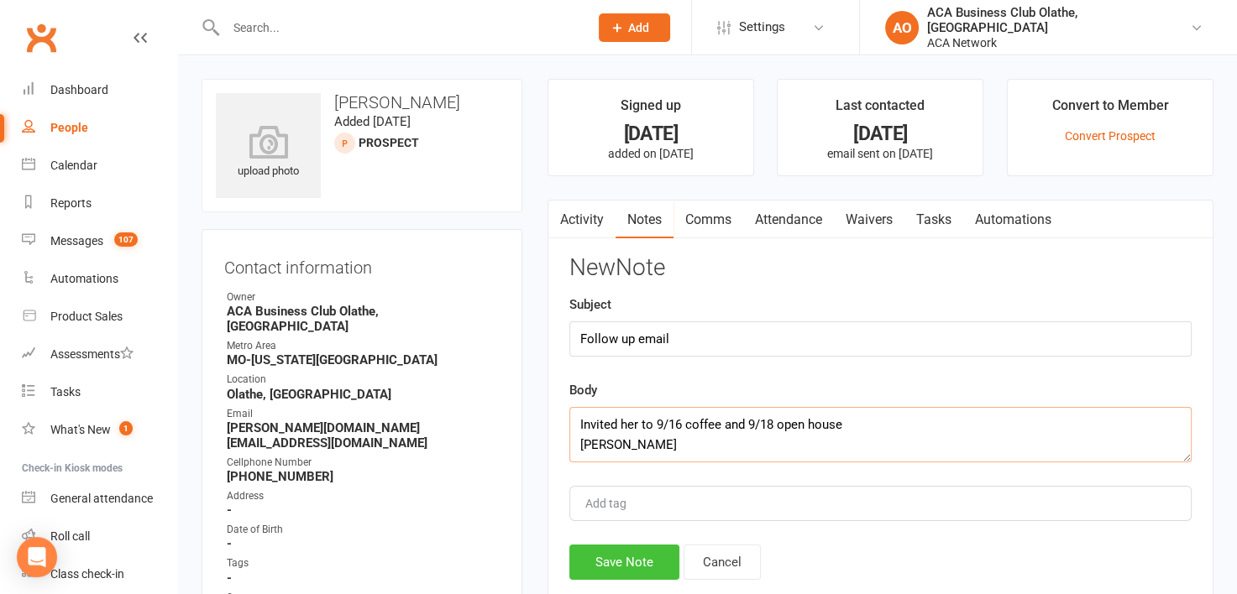
type textarea "Invited her to 9/16 coffee and 9/18 open house Laura C"
click at [628, 562] on button "Save Note" at bounding box center [624, 562] width 110 height 35
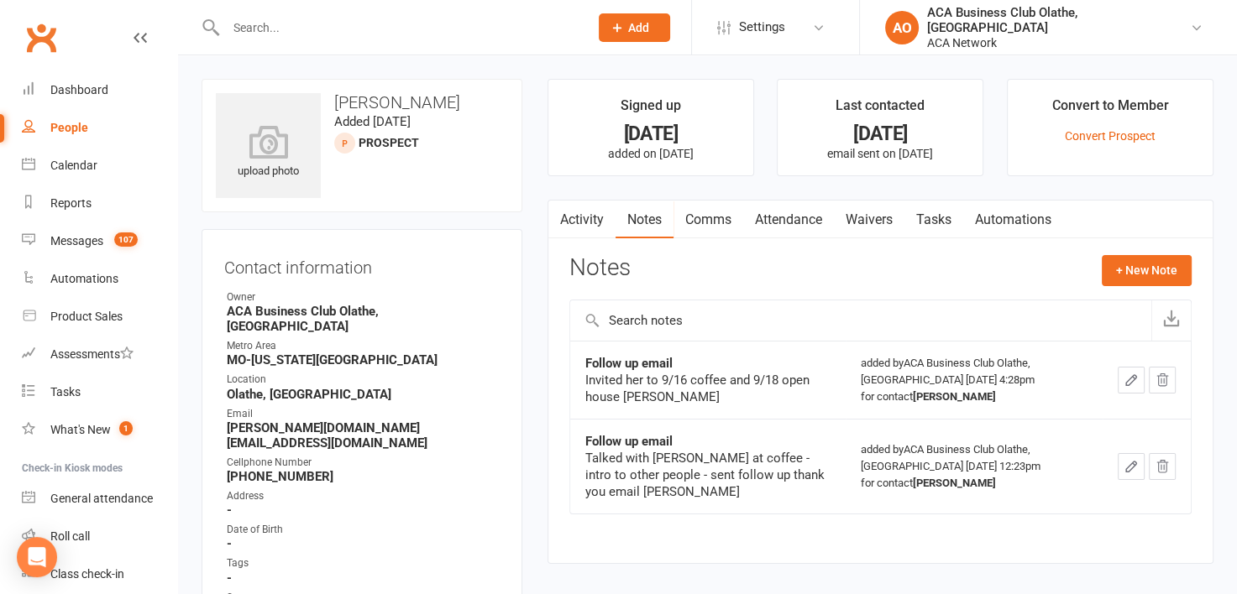
click at [275, 19] on input "text" at bounding box center [399, 28] width 356 height 24
type input "kim cash"
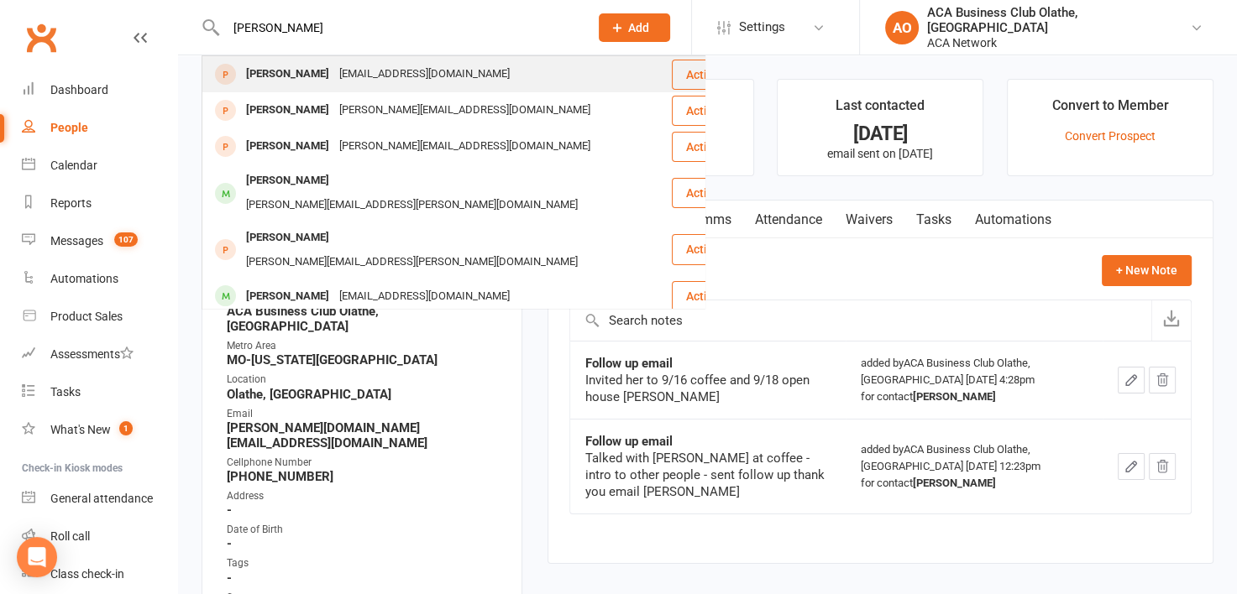
click at [396, 76] on div "[EMAIL_ADDRESS][DOMAIN_NAME]" at bounding box center [424, 74] width 181 height 24
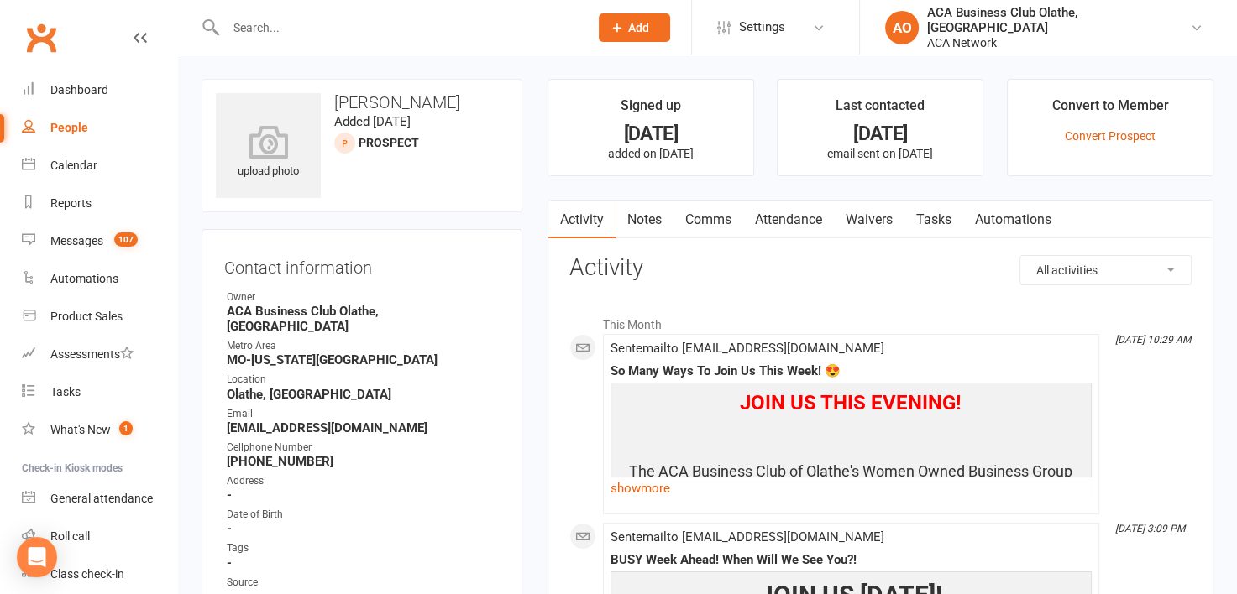
click at [642, 217] on link "Notes" at bounding box center [644, 220] width 58 height 39
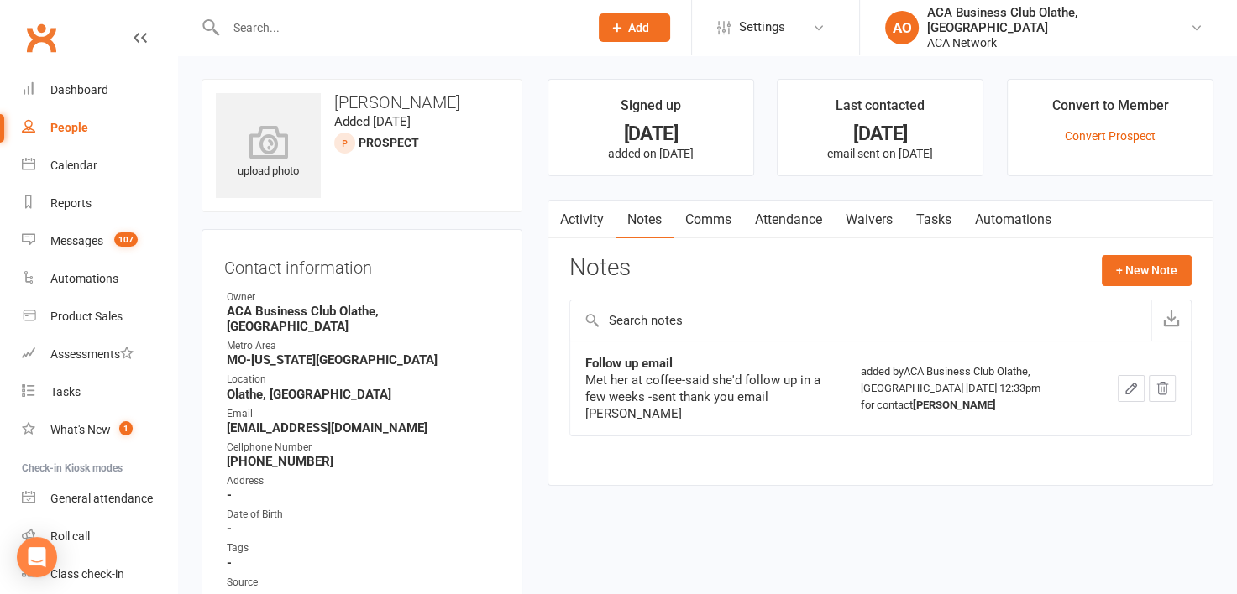
click at [642, 217] on link "Notes" at bounding box center [644, 220] width 58 height 39
drag, startPoint x: 369, startPoint y: 418, endPoint x: 201, endPoint y: 418, distance: 167.9
click at [201, 418] on div "Contact information Owner ACA Business Club Olathe, KS Metro Area MO-Kansas Cit…" at bounding box center [361, 546] width 321 height 634
copy strong "[EMAIL_ADDRESS][DOMAIN_NAME]"
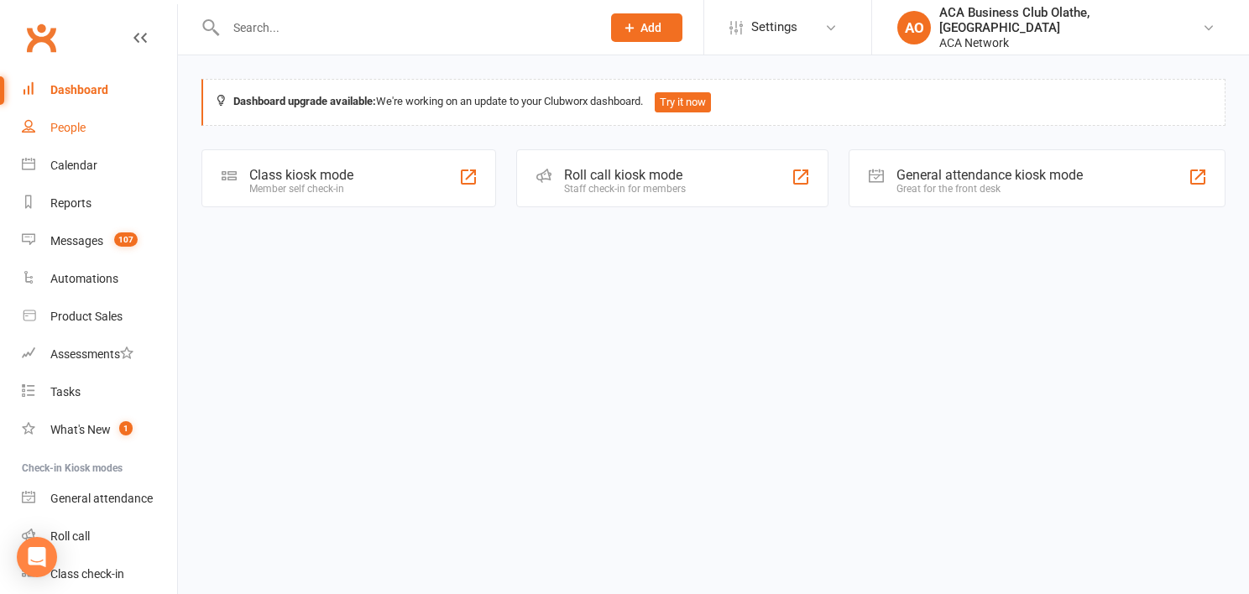
click at [67, 131] on div "People" at bounding box center [67, 127] width 35 height 13
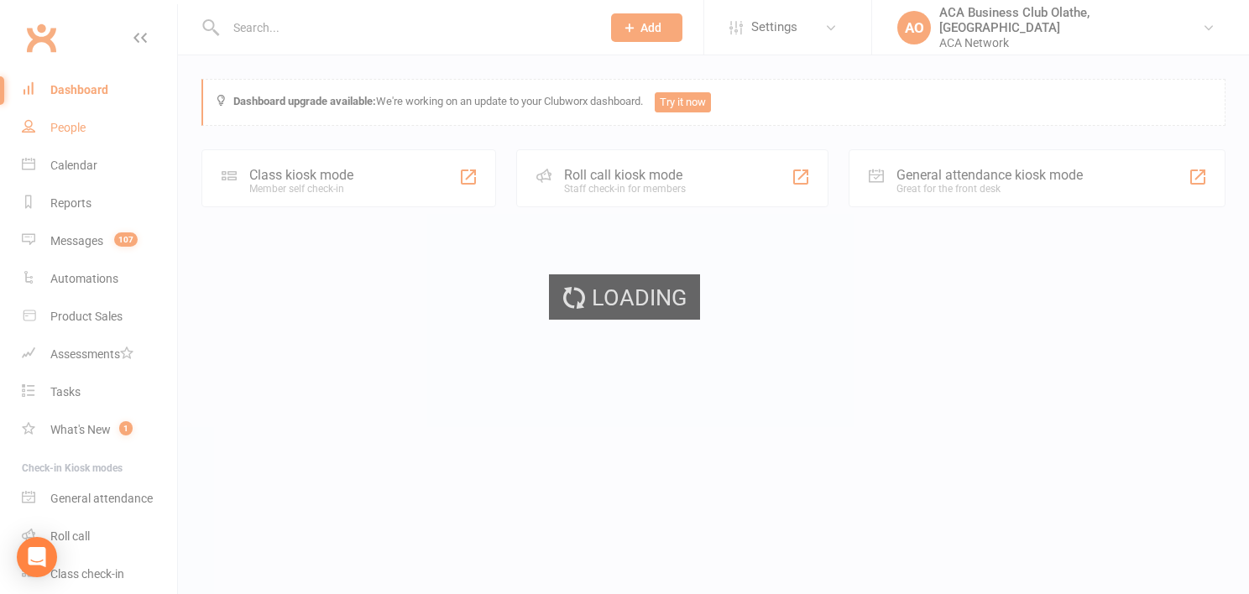
select select "100"
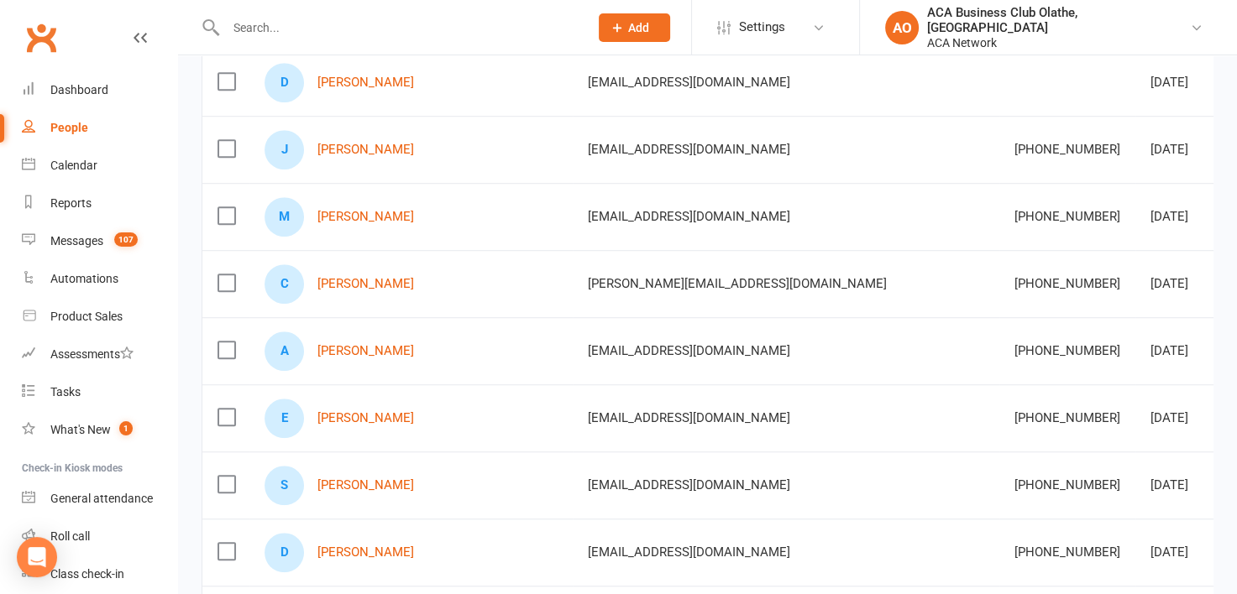
scroll to position [1246, 0]
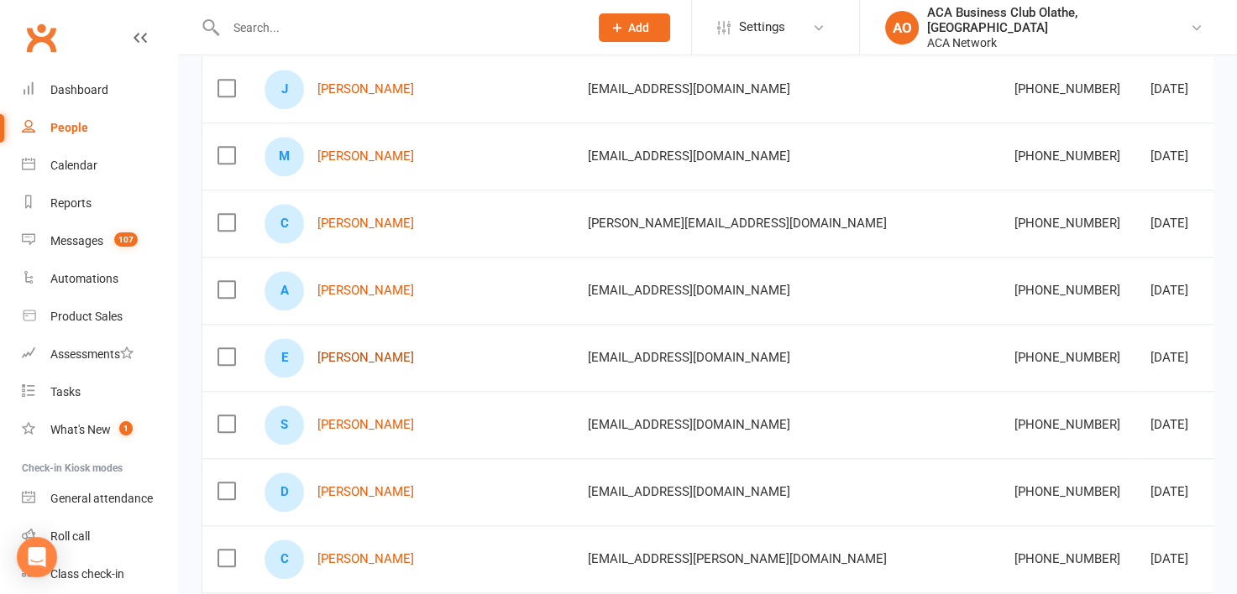
click at [348, 351] on link "[PERSON_NAME]" at bounding box center [365, 358] width 97 height 14
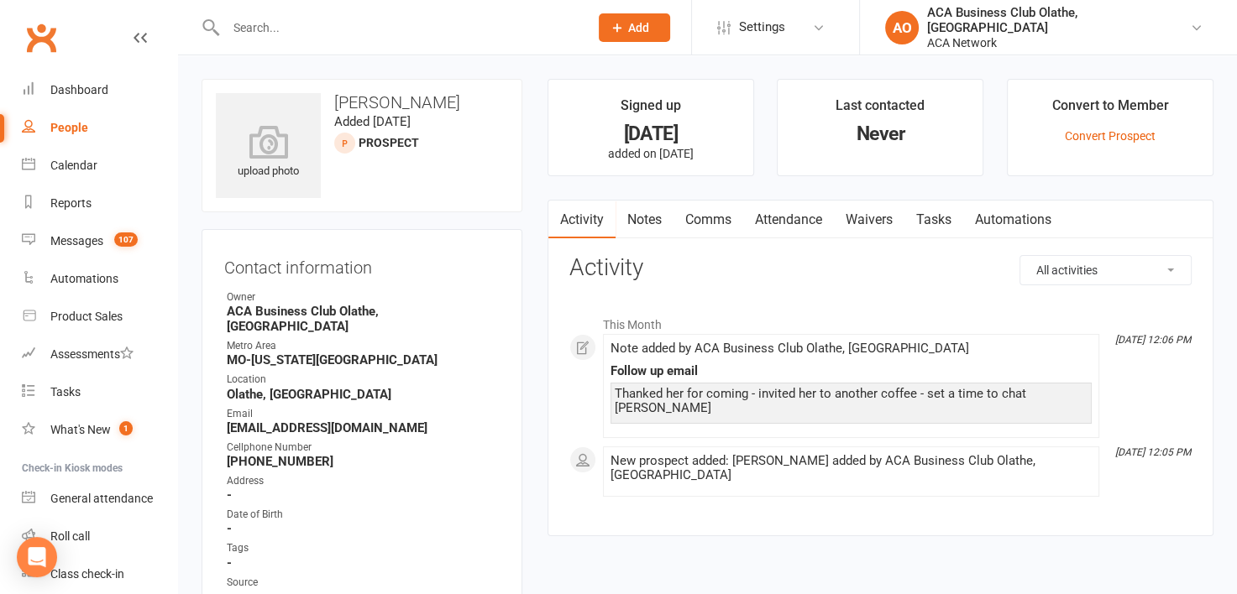
click at [648, 211] on link "Notes" at bounding box center [644, 220] width 58 height 39
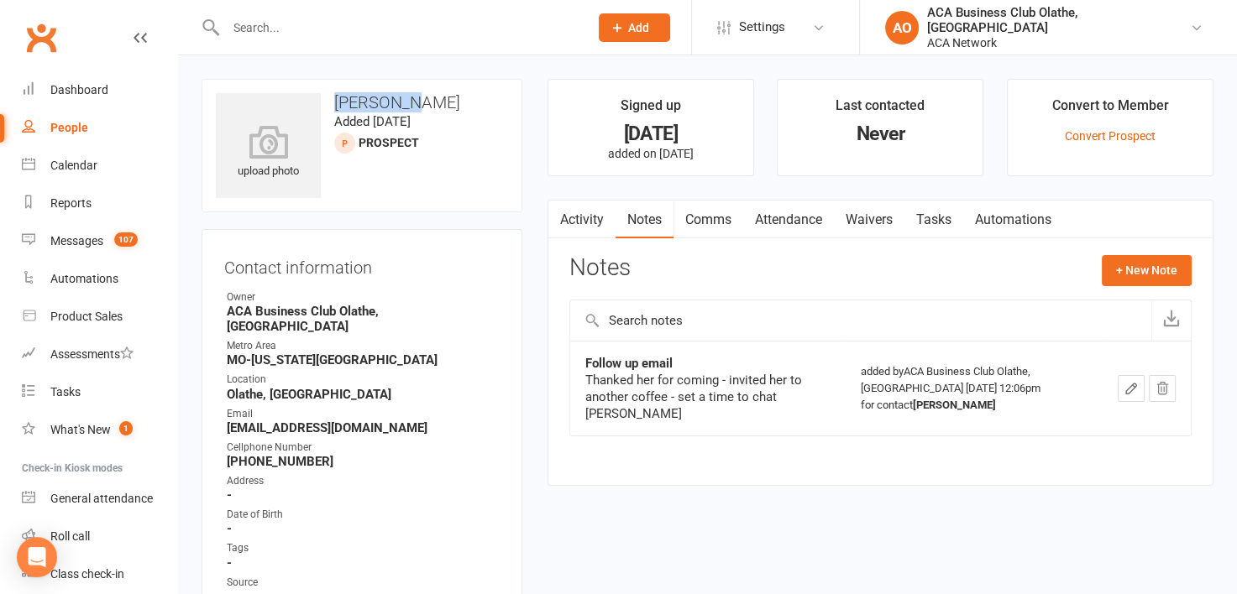
drag, startPoint x: 442, startPoint y: 101, endPoint x: 325, endPoint y: 100, distance: 116.7
click at [325, 100] on h3 "[PERSON_NAME]" at bounding box center [362, 102] width 292 height 18
copy h3 "[PERSON_NAME]"
click at [60, 119] on link "People" at bounding box center [99, 128] width 155 height 38
select select "100"
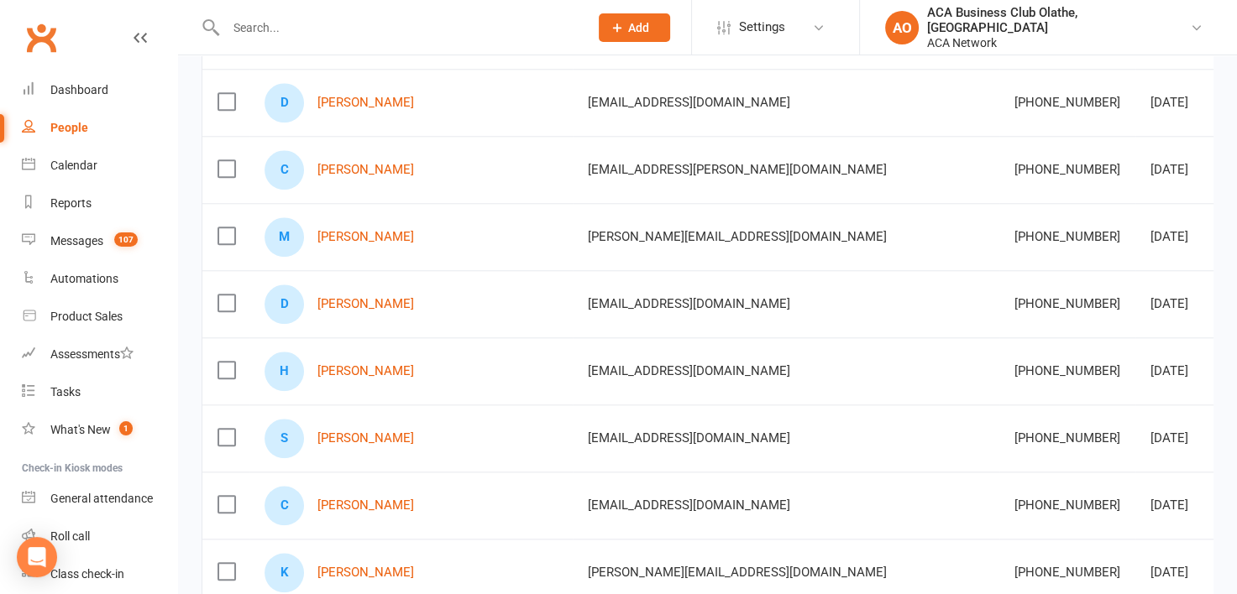
scroll to position [1791, 0]
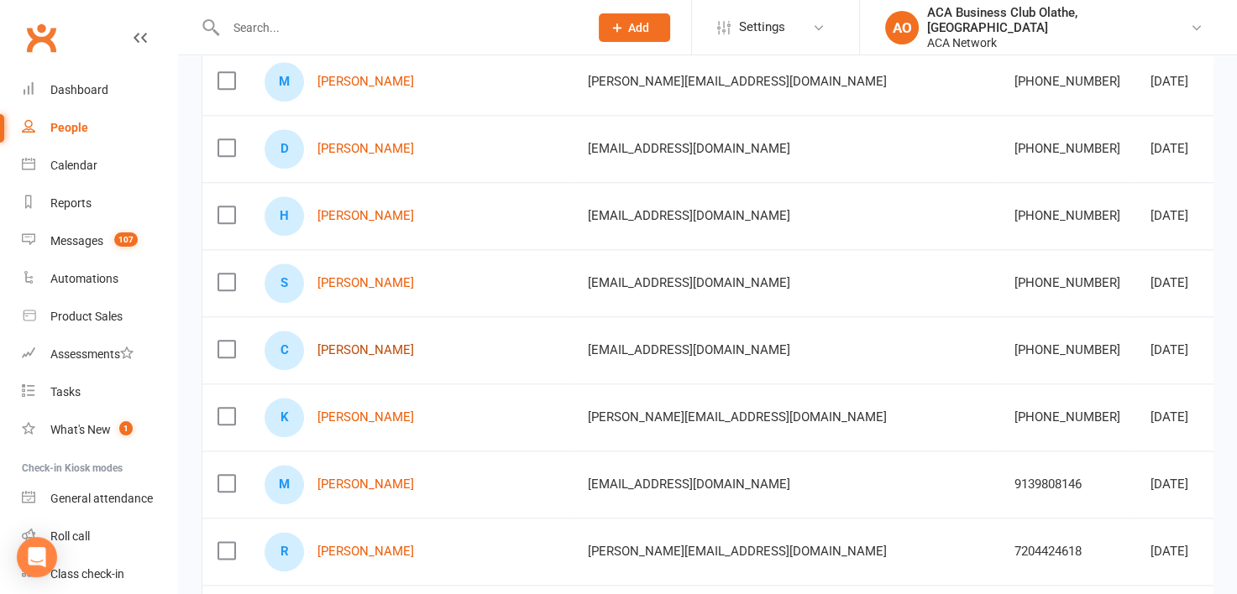
click at [354, 346] on link "[PERSON_NAME]" at bounding box center [365, 350] width 97 height 14
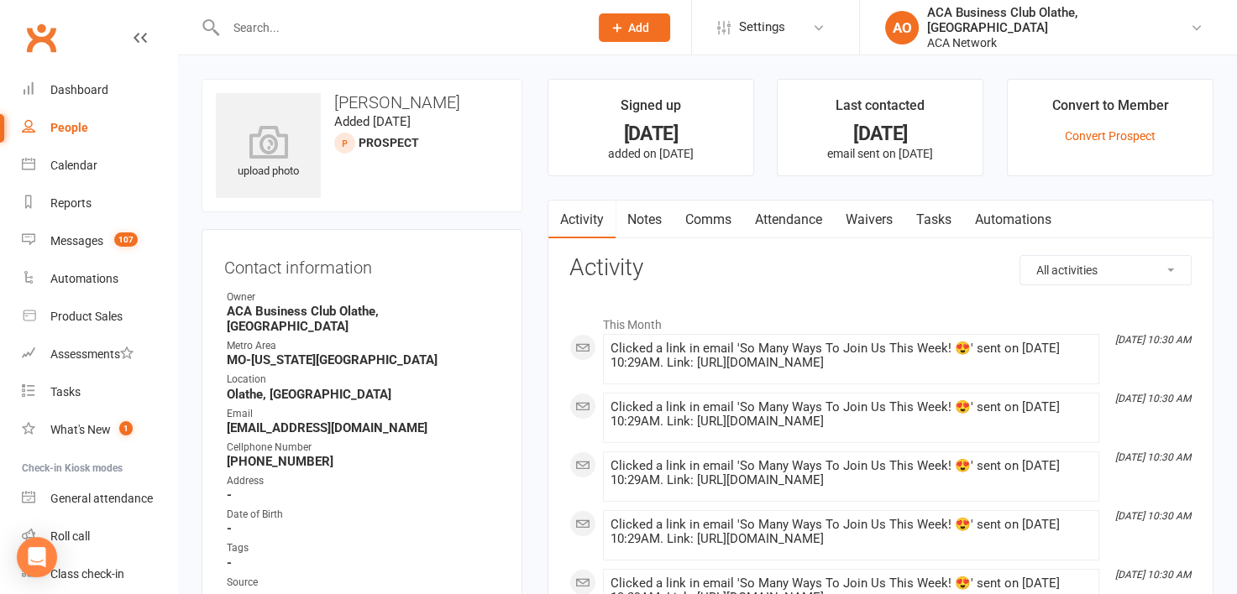
click at [635, 222] on link "Notes" at bounding box center [644, 220] width 58 height 39
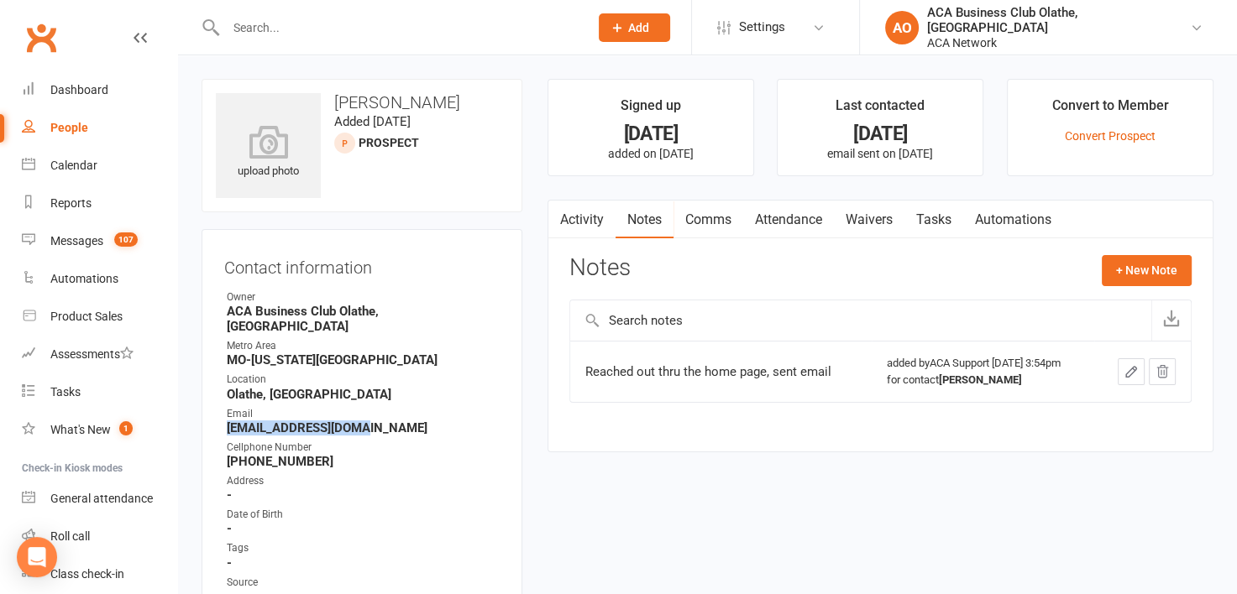
drag, startPoint x: 387, startPoint y: 409, endPoint x: 225, endPoint y: 420, distance: 162.4
click at [225, 420] on li "Email [EMAIL_ADDRESS][DOMAIN_NAME]" at bounding box center [361, 420] width 275 height 29
copy strong "[EMAIL_ADDRESS][DOMAIN_NAME]"
click at [1137, 278] on button "+ New Note" at bounding box center [1147, 270] width 90 height 30
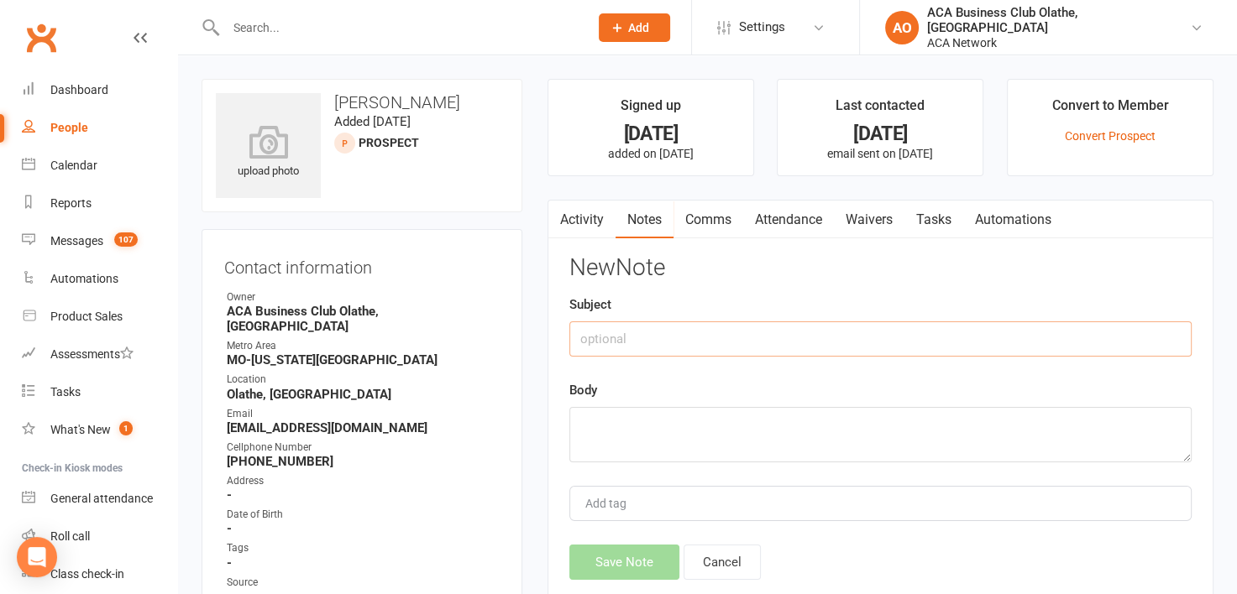
click at [631, 346] on input "text" at bounding box center [880, 339] width 622 height 35
type input "Follow up email"
click at [601, 424] on textarea at bounding box center [880, 434] width 622 height 55
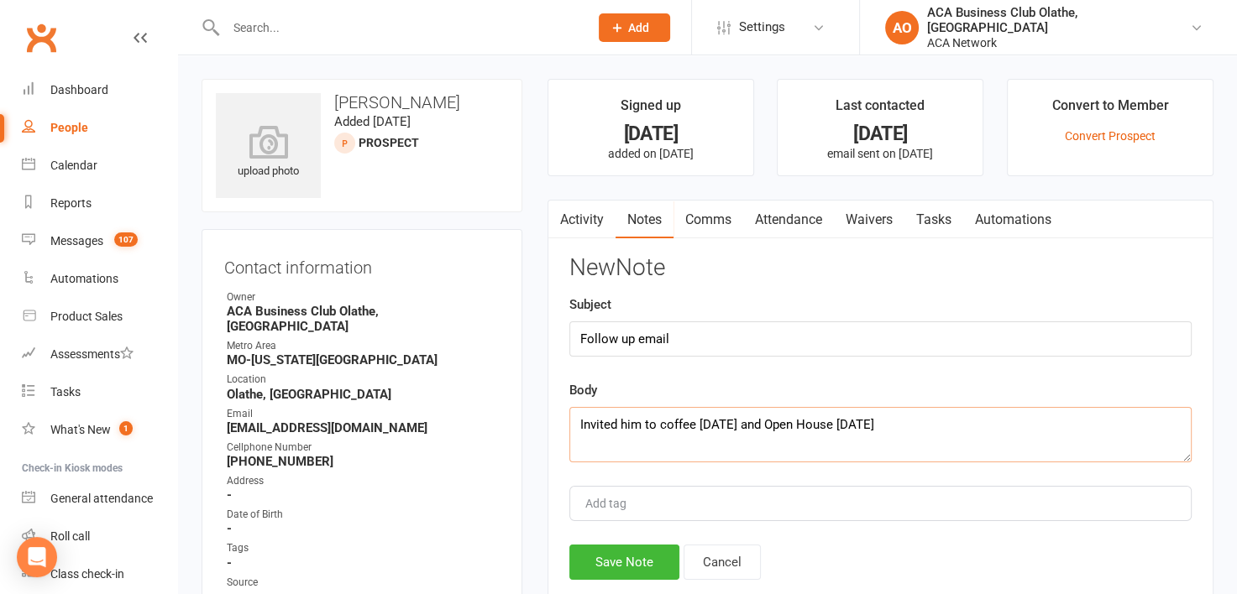
click at [739, 423] on textarea "Invited him to coffee [DATE] and Open House [DATE]" at bounding box center [880, 434] width 622 height 55
click at [927, 426] on textarea "Invited him to coffee [DATE][DATE] and Open House [DATE]" at bounding box center [880, 434] width 622 height 55
type textarea "Invited him to coffee [DATE][DATE] and Open House [DATE][DATE] [PERSON_NAME]"
click at [616, 563] on button "Save Note" at bounding box center [624, 562] width 110 height 35
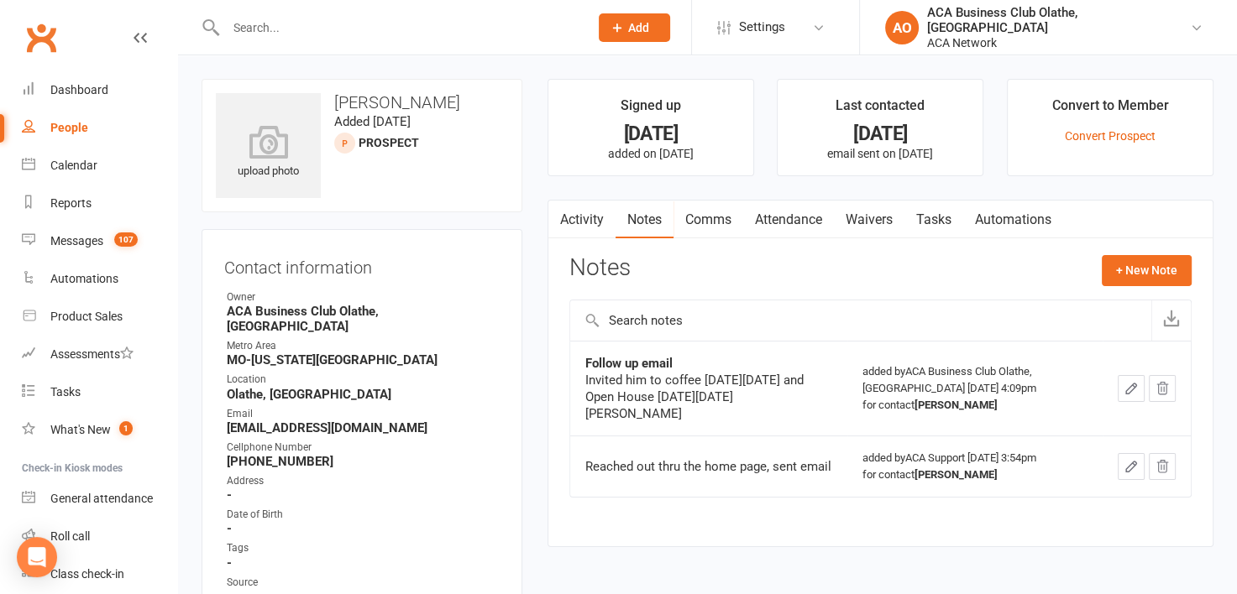
select select "100"
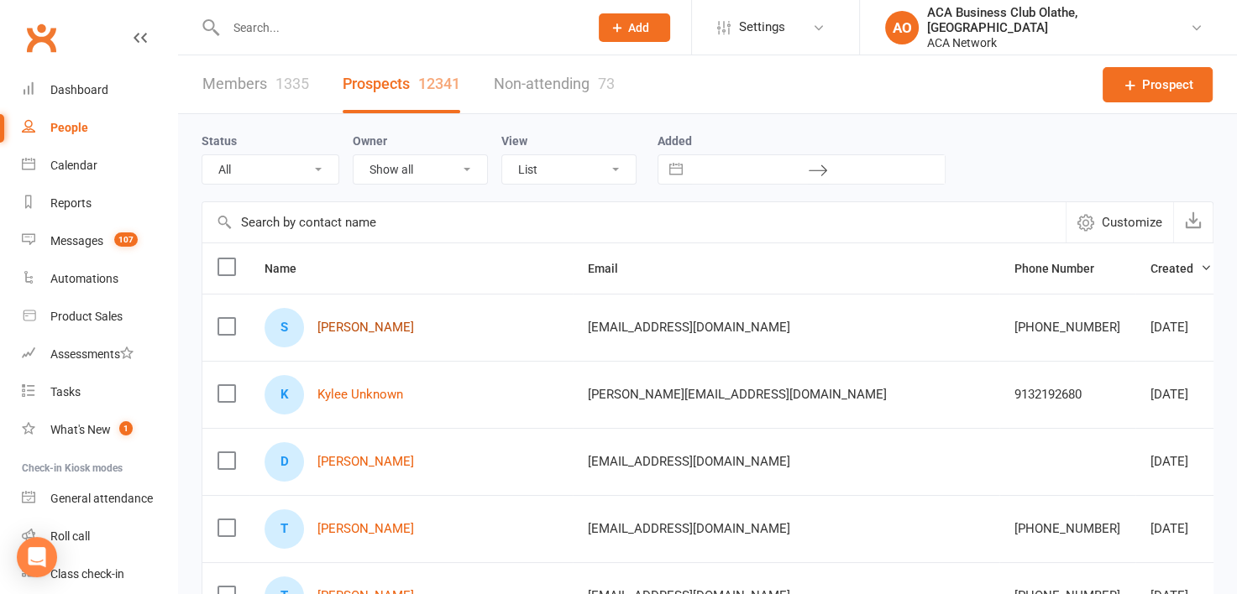
click at [359, 321] on link "[PERSON_NAME]" at bounding box center [365, 328] width 97 height 14
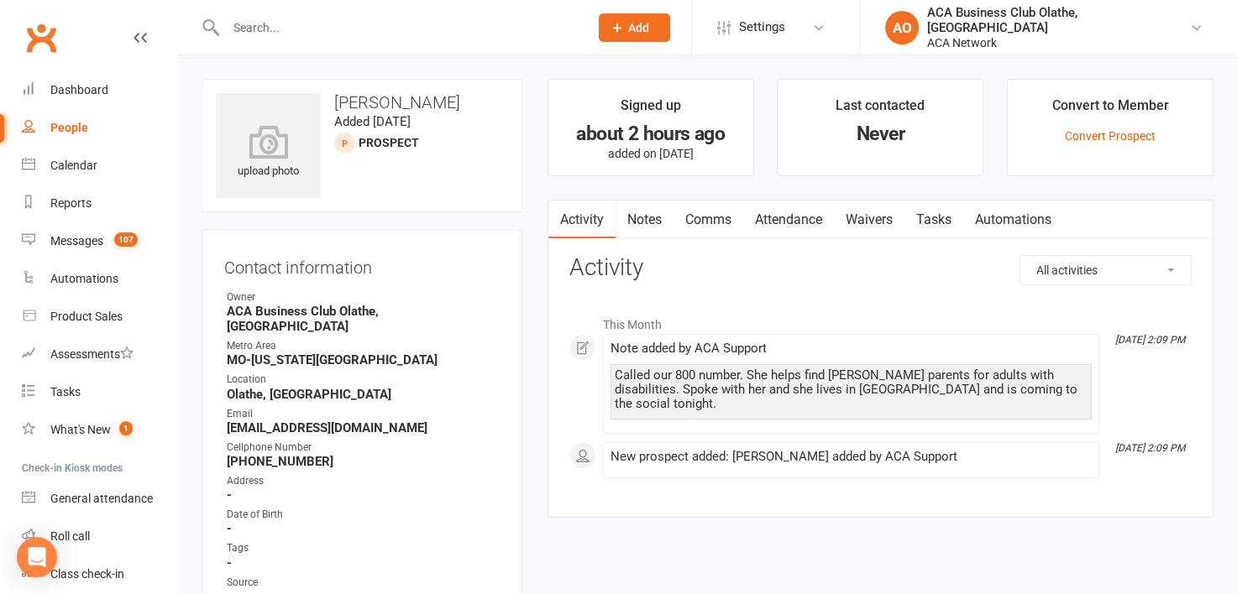
click at [649, 210] on link "Notes" at bounding box center [644, 220] width 58 height 39
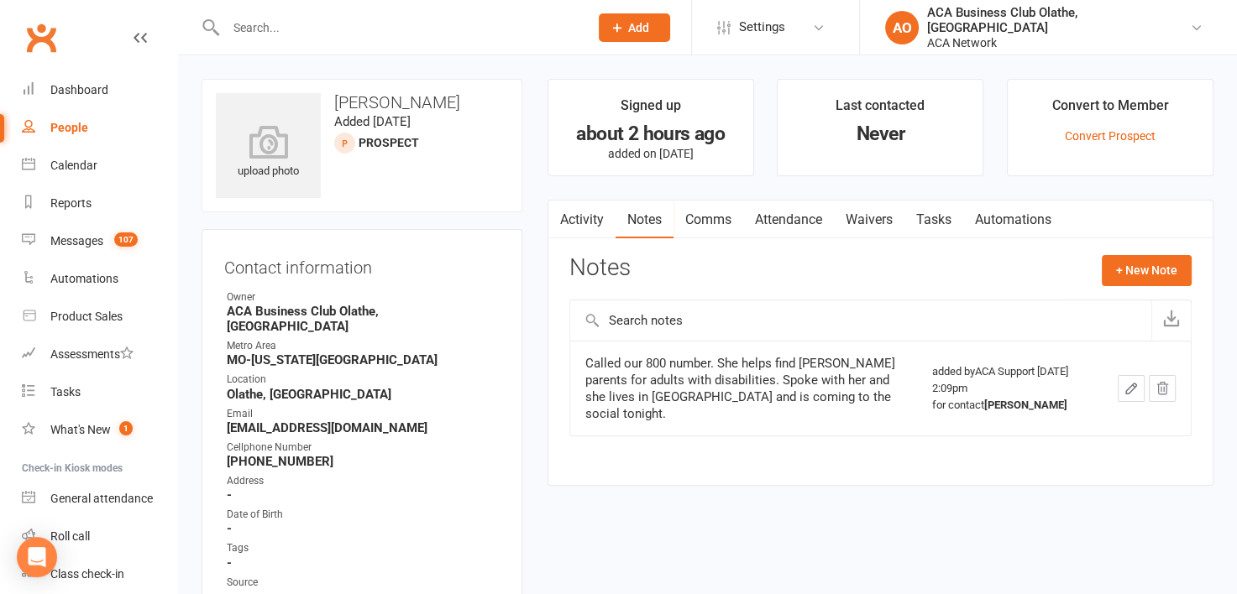
click at [64, 123] on div "People" at bounding box center [69, 127] width 38 height 13
select select "100"
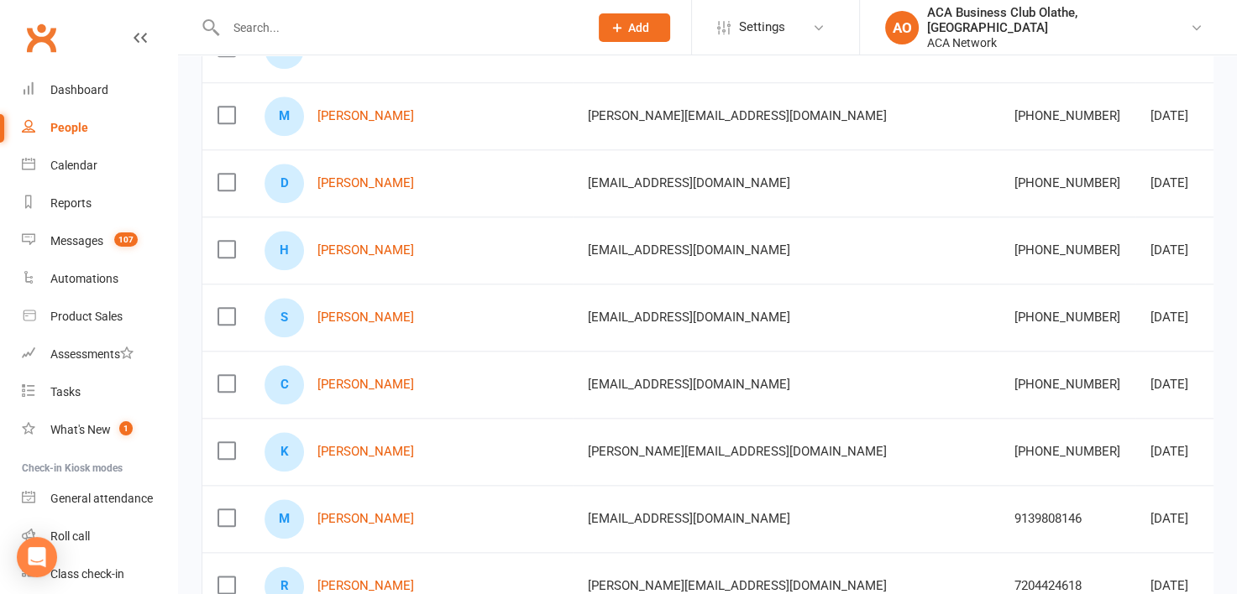
scroll to position [1800, 0]
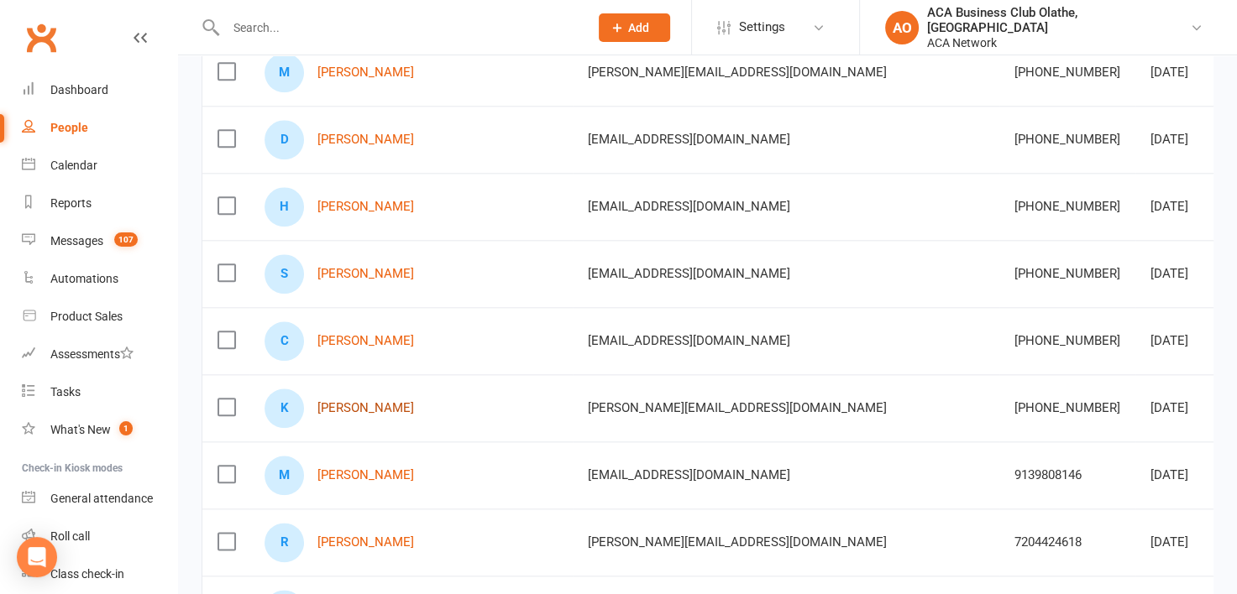
click at [360, 401] on link "[PERSON_NAME]" at bounding box center [365, 408] width 97 height 14
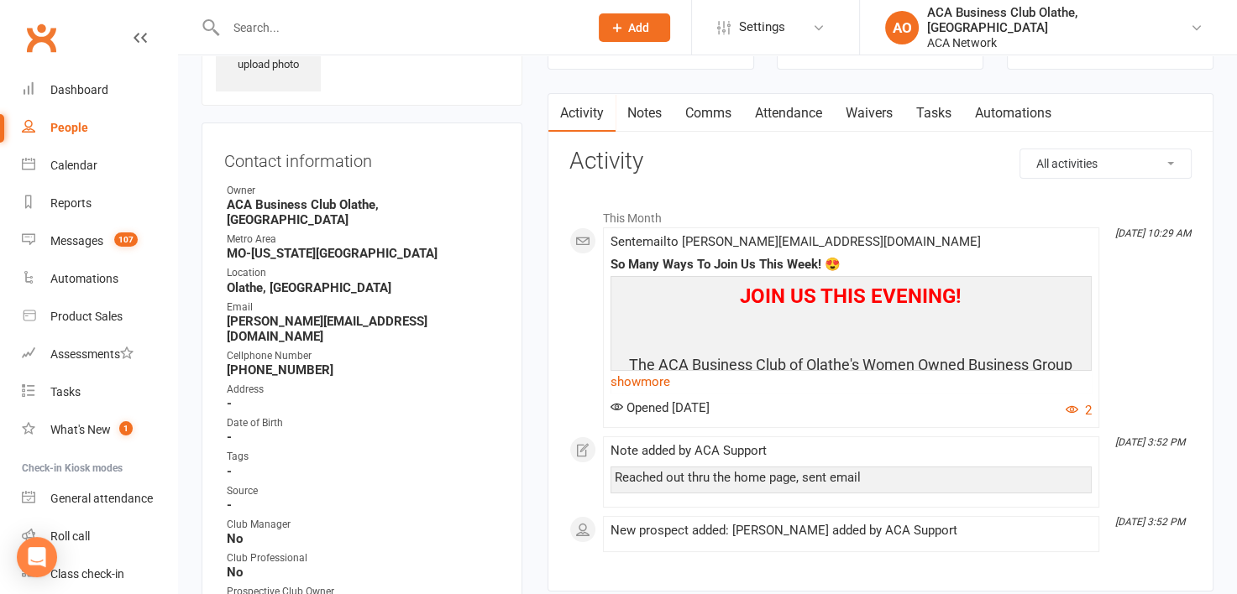
scroll to position [104, 0]
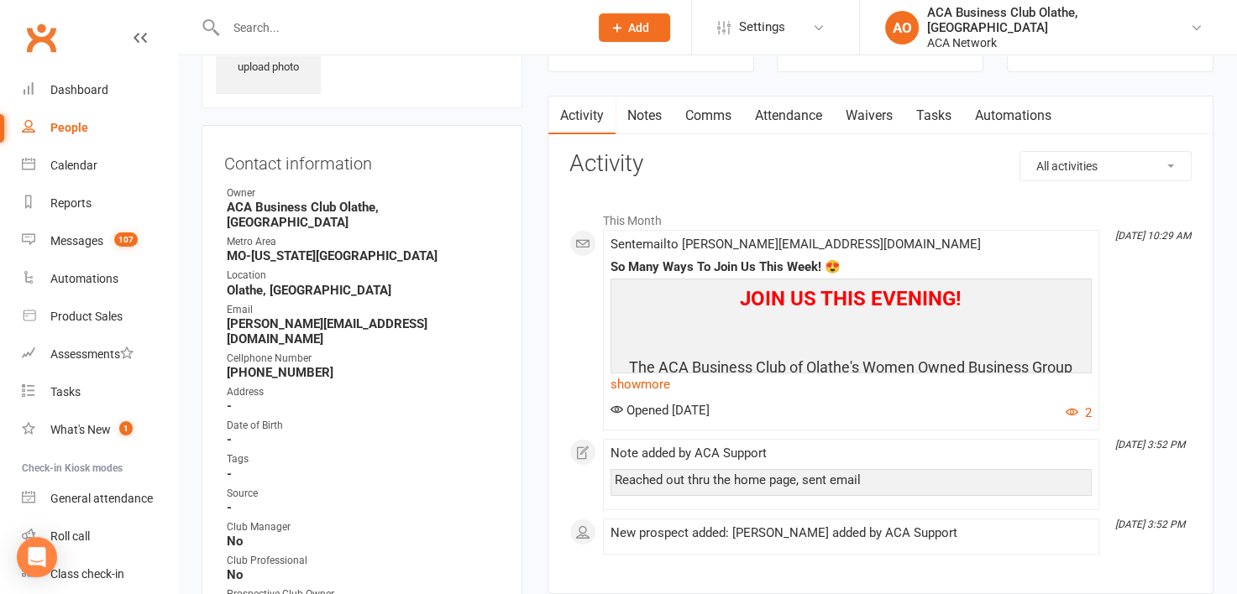
click at [644, 116] on link "Notes" at bounding box center [644, 116] width 58 height 39
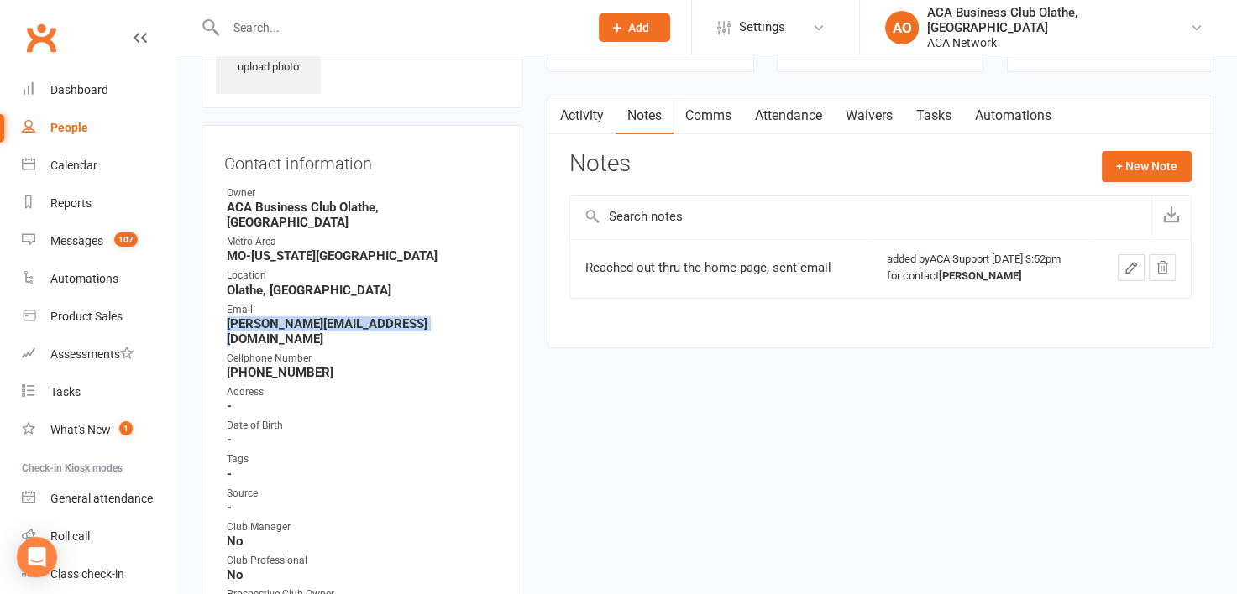
drag, startPoint x: 432, startPoint y: 307, endPoint x: 226, endPoint y: 308, distance: 206.5
click at [227, 317] on strong "[PERSON_NAME][EMAIL_ADDRESS][DOMAIN_NAME]" at bounding box center [363, 332] width 273 height 30
copy strong "[PERSON_NAME][EMAIL_ADDRESS][DOMAIN_NAME]"
click at [1165, 169] on button "+ New Note" at bounding box center [1147, 166] width 90 height 30
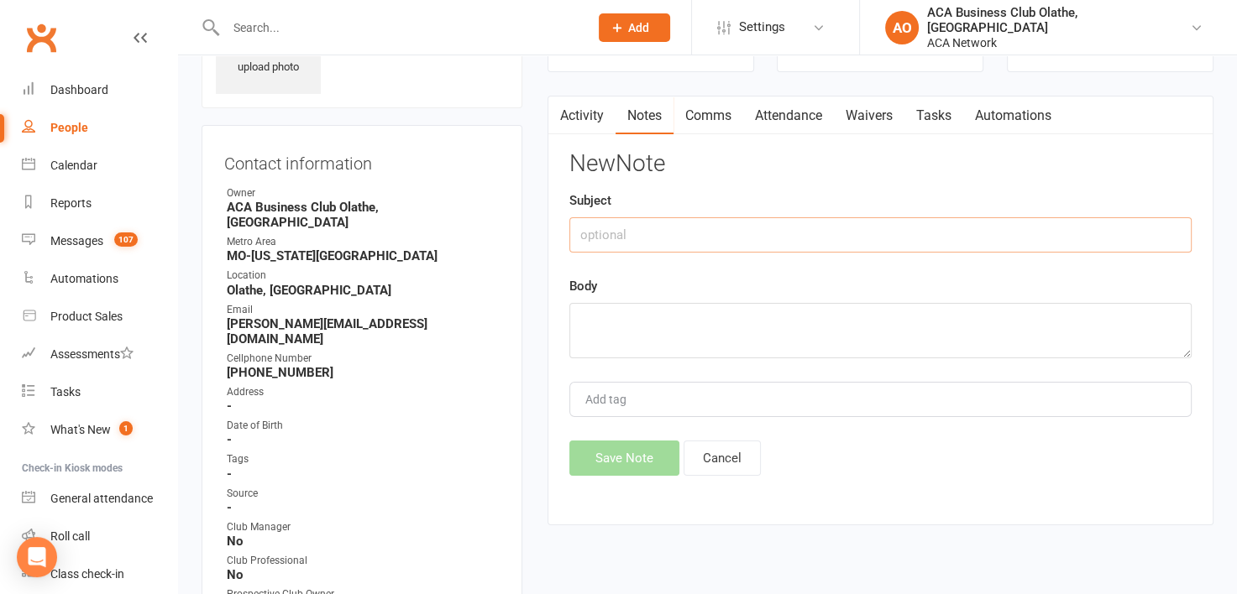
click at [646, 231] on input "text" at bounding box center [880, 234] width 622 height 35
type input "Invitation email"
click at [604, 315] on textarea at bounding box center [880, 330] width 622 height 55
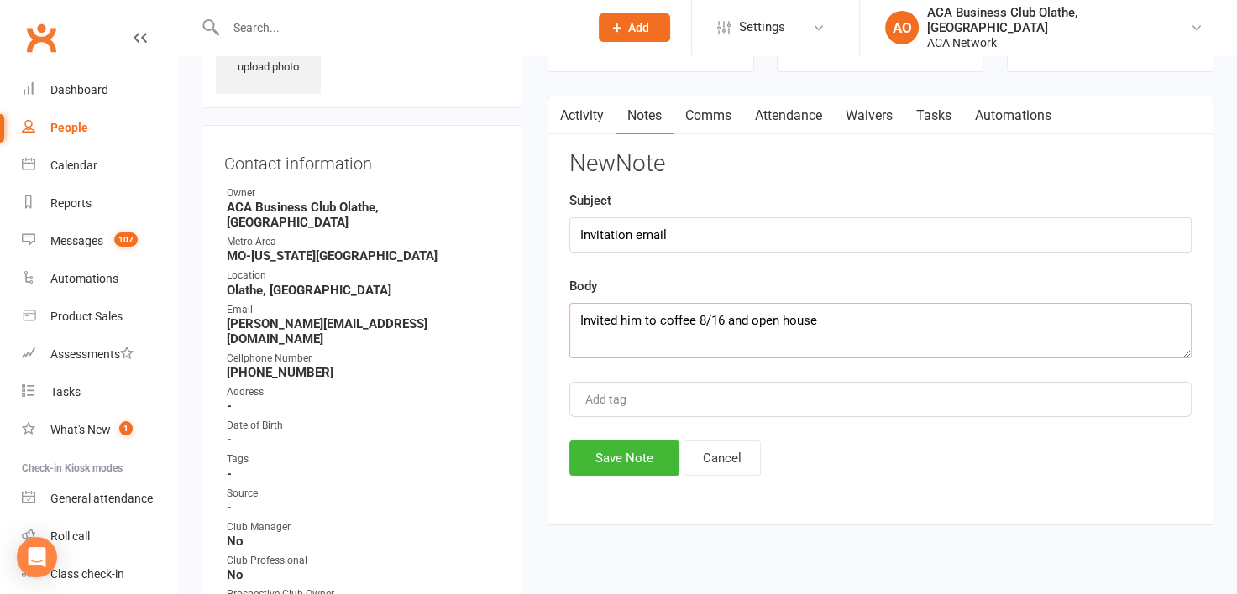
click at [699, 318] on textarea "Invited him to coffee 8/16 and open house" at bounding box center [880, 330] width 622 height 55
click at [826, 324] on textarea "Invited him to coffee 9/16 and open house" at bounding box center [880, 330] width 622 height 55
type textarea "Invited him to coffee 9/16 and open house 9/18 [PERSON_NAME]"
click at [657, 442] on button "Save Note" at bounding box center [624, 458] width 110 height 35
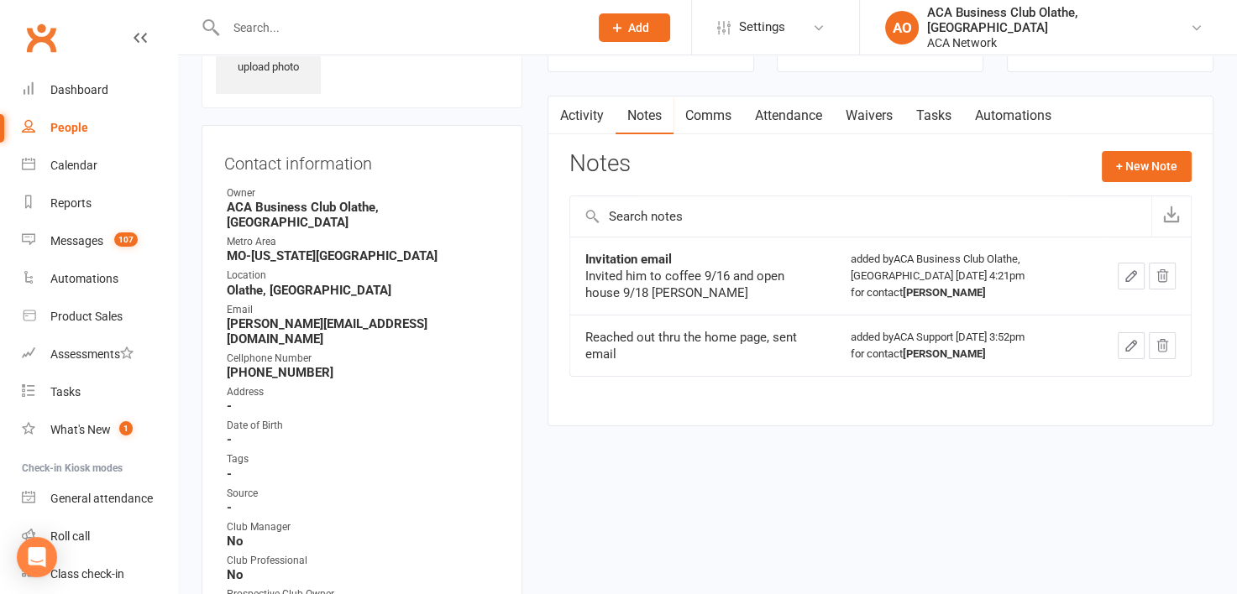
click at [309, 30] on input "text" at bounding box center [399, 28] width 356 height 24
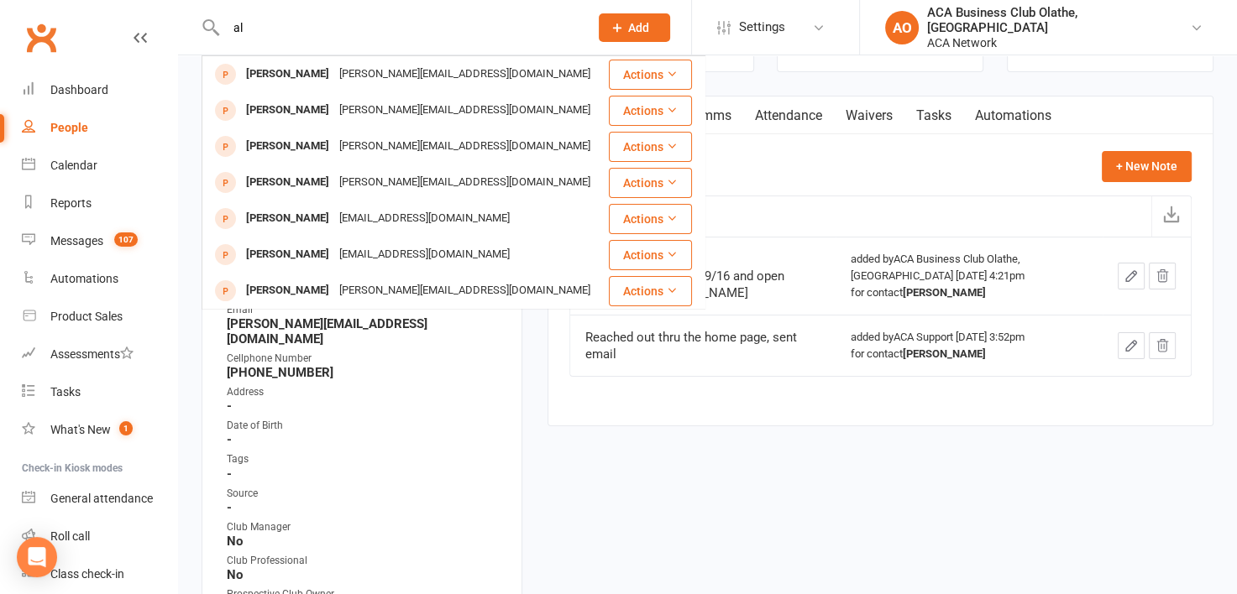
type input "a"
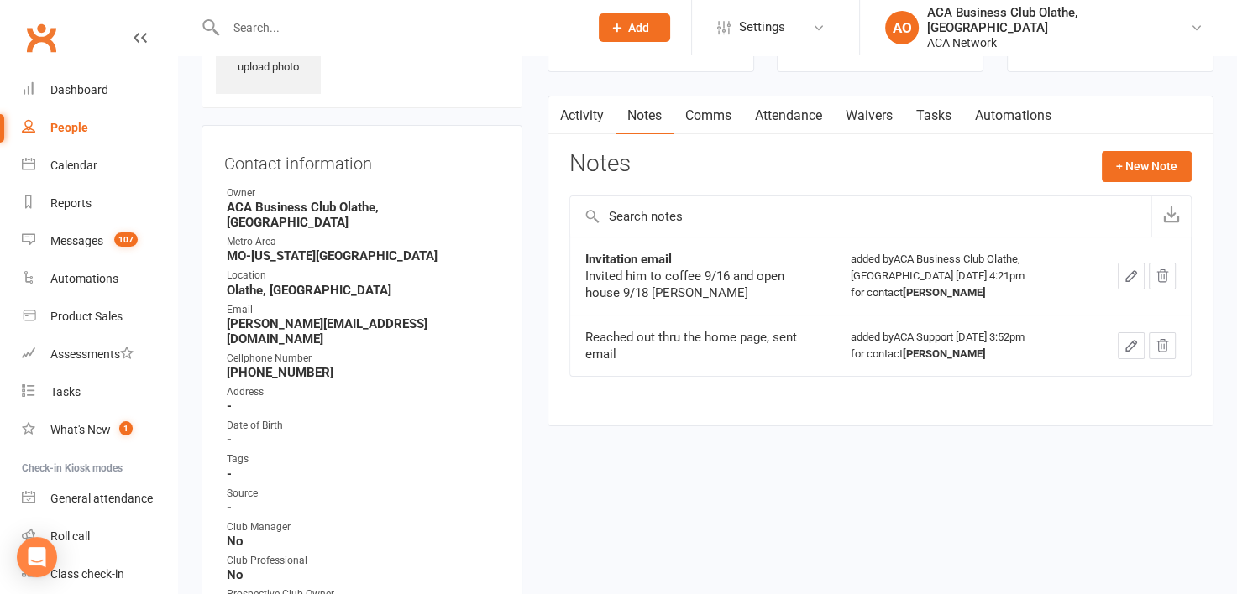
paste input "[PERSON_NAME]"
click at [314, 30] on input "[PERSON_NAME]" at bounding box center [399, 28] width 356 height 24
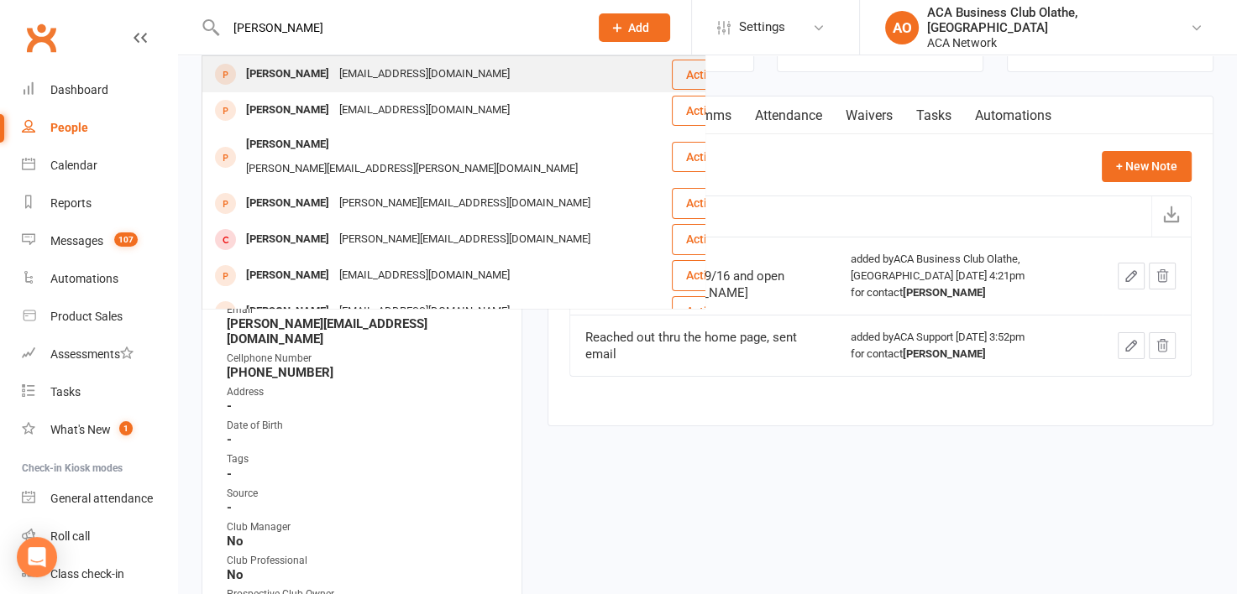
type input "[PERSON_NAME]"
click at [321, 73] on div "[PERSON_NAME]" at bounding box center [287, 74] width 93 height 24
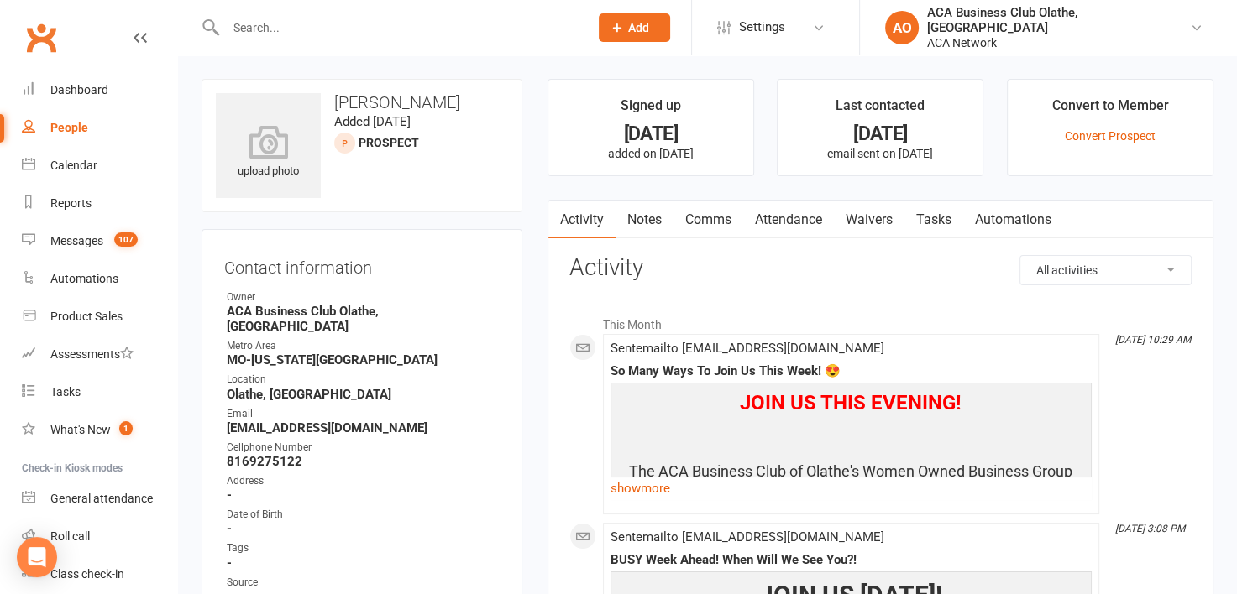
click at [640, 212] on link "Notes" at bounding box center [644, 220] width 58 height 39
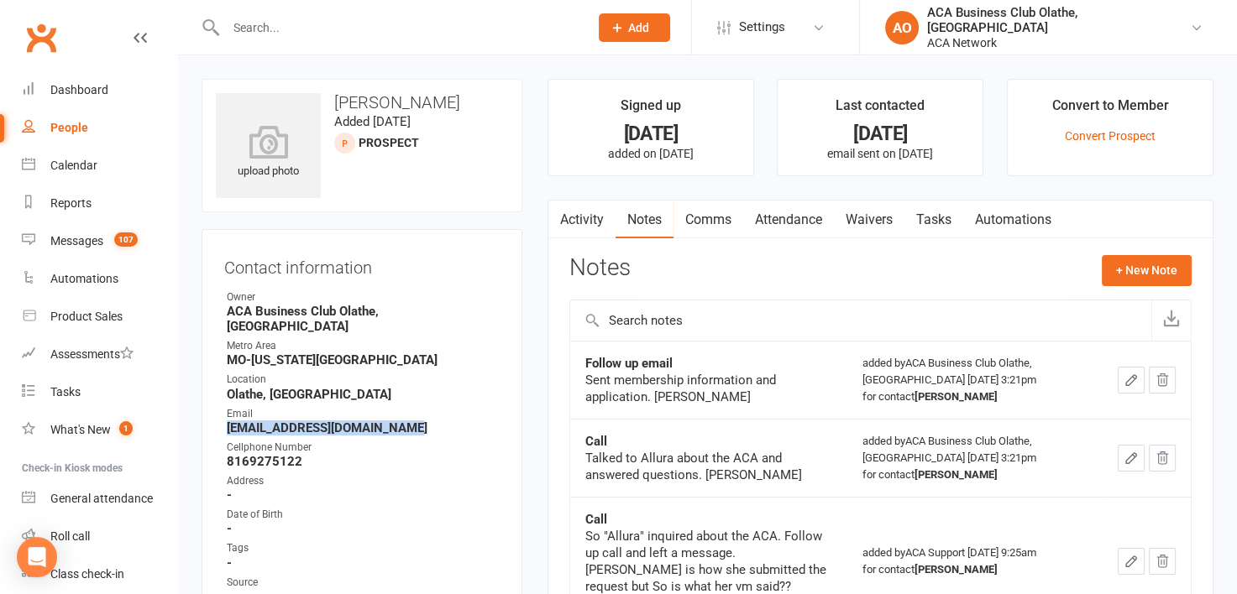
drag, startPoint x: 403, startPoint y: 411, endPoint x: 215, endPoint y: 413, distance: 188.1
click at [215, 413] on div "Contact information Owner ACA Business Club [GEOGRAPHIC_DATA], [GEOGRAPHIC_DATA…" at bounding box center [361, 546] width 321 height 634
copy strong "[EMAIL_ADDRESS][DOMAIN_NAME]"
click at [372, 29] on input "text" at bounding box center [399, 28] width 356 height 24
type input "[PERSON_NAME]"
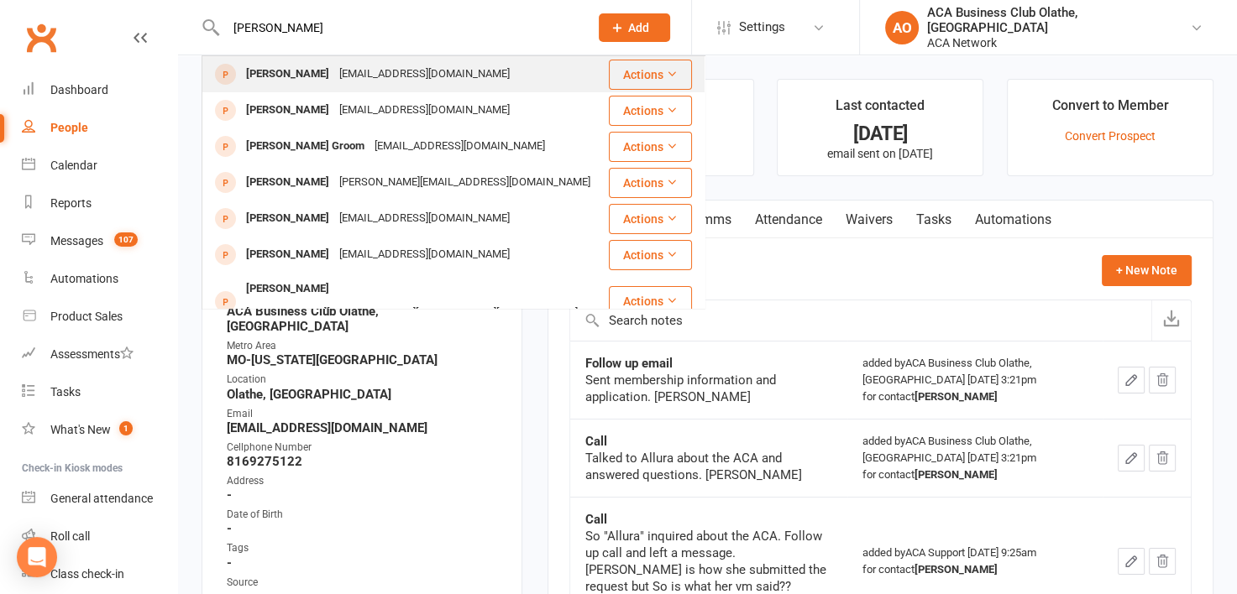
click at [382, 78] on div "[EMAIL_ADDRESS][DOMAIN_NAME]" at bounding box center [424, 74] width 181 height 24
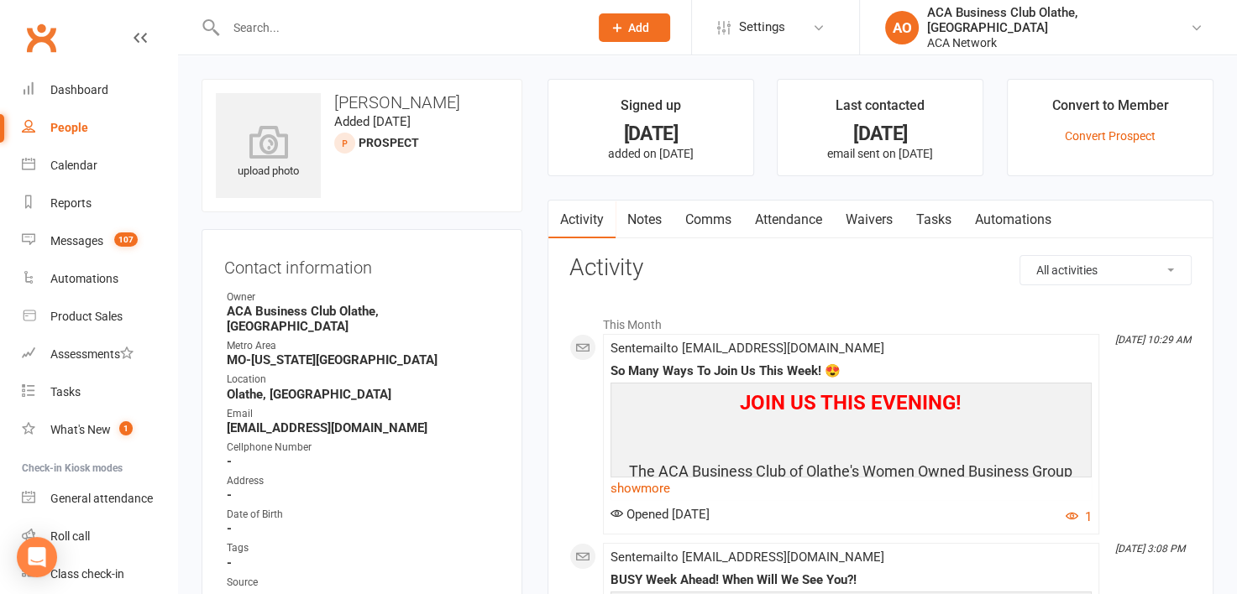
click at [647, 217] on link "Notes" at bounding box center [644, 220] width 58 height 39
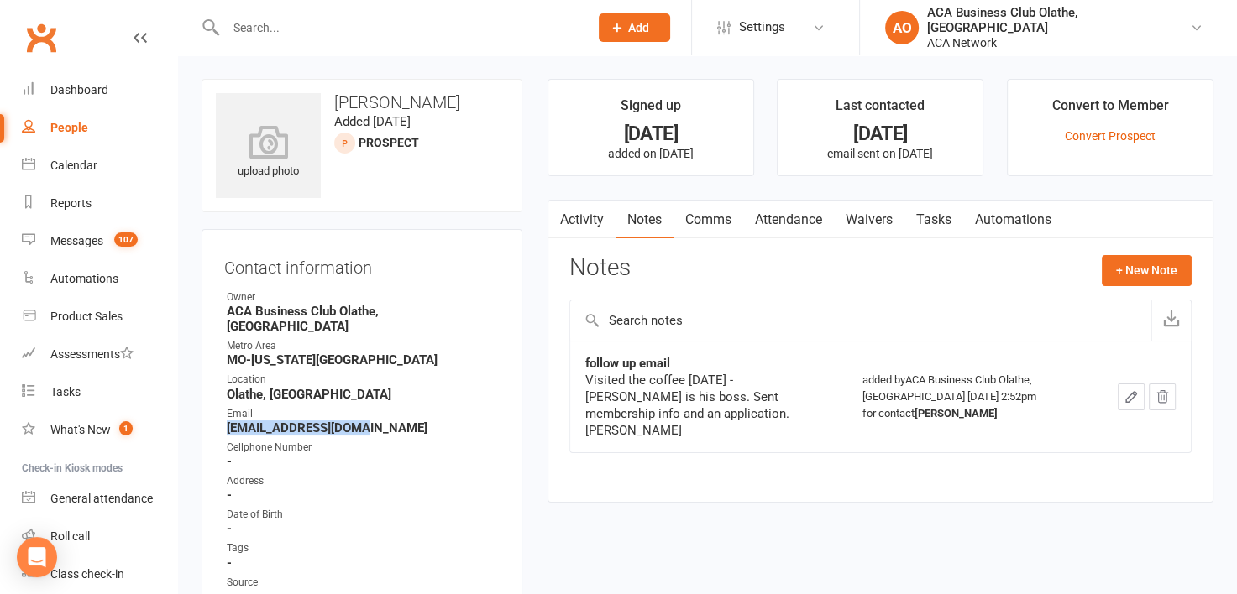
drag, startPoint x: 392, startPoint y: 410, endPoint x: 218, endPoint y: 414, distance: 173.8
click at [218, 414] on div "Contact information Owner ACA Business Club [GEOGRAPHIC_DATA], [GEOGRAPHIC_DATA…" at bounding box center [361, 546] width 321 height 634
copy strong "[EMAIL_ADDRESS][DOMAIN_NAME]"
